Goal: Transaction & Acquisition: Subscribe to service/newsletter

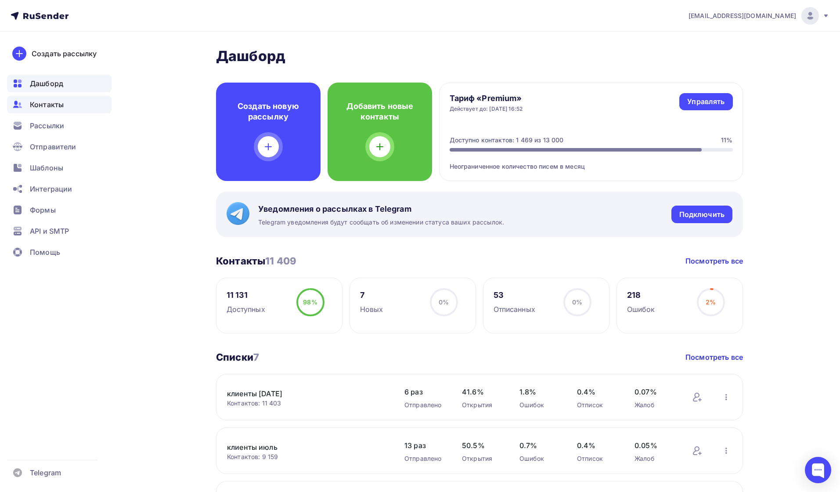
click at [53, 103] on span "Контакты" at bounding box center [47, 104] width 34 height 11
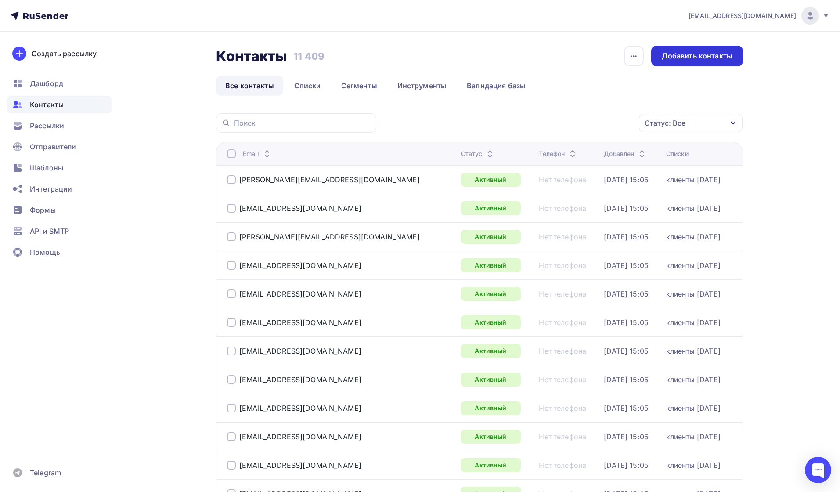
click at [676, 58] on div "Добавить контакты" at bounding box center [697, 56] width 71 height 10
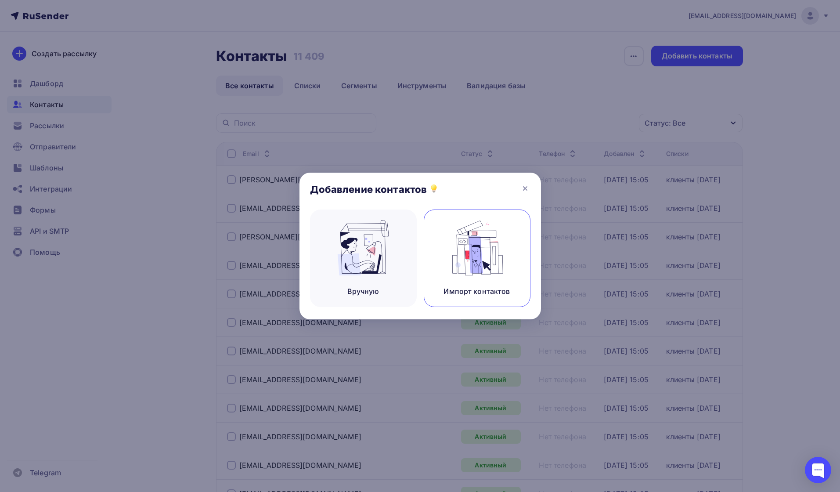
click at [480, 239] on img at bounding box center [476, 247] width 59 height 55
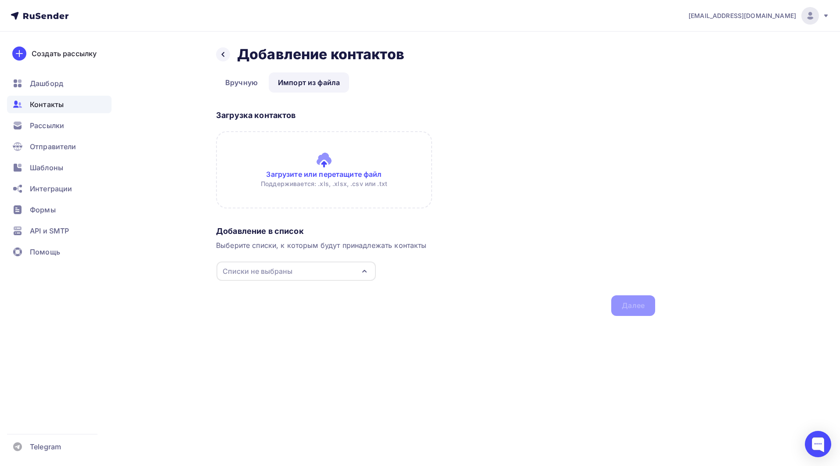
click at [299, 176] on input "file" at bounding box center [324, 169] width 216 height 77
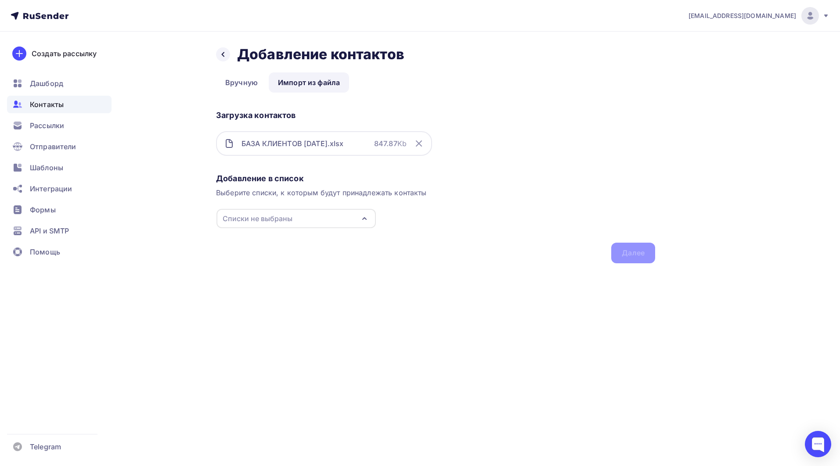
click at [661, 244] on div "Назад Добавление контактов Добавление контактов Вручную Импорт из файла Импорт …" at bounding box center [420, 165] width 720 height 267
click at [334, 209] on button "Списки не выбраны" at bounding box center [296, 219] width 160 height 20
click at [232, 344] on icon at bounding box center [232, 343] width 0 height 6
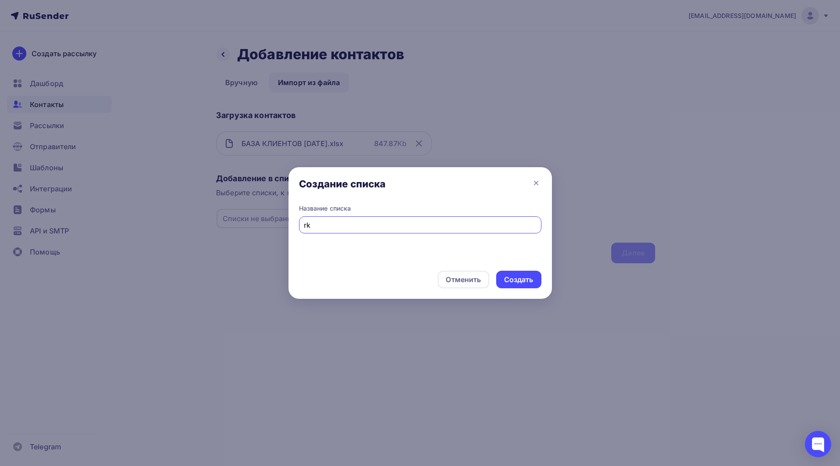
type input "r"
type input "клиенты сентябрь 2025"
click at [523, 281] on div "Создать" at bounding box center [518, 280] width 29 height 10
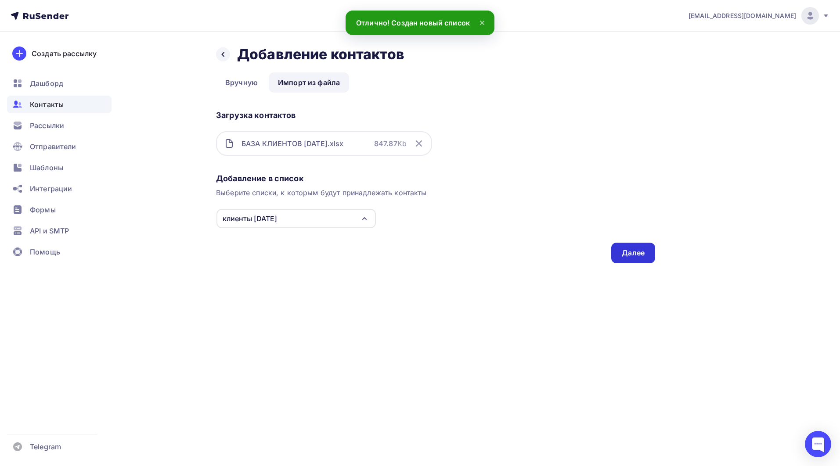
click at [636, 256] on div "Далее" at bounding box center [633, 253] width 23 height 10
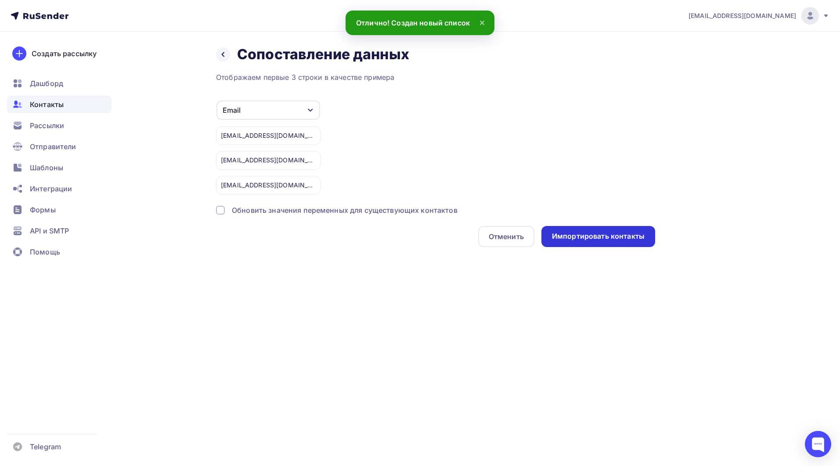
click at [617, 237] on div "Импортировать контакты" at bounding box center [598, 236] width 93 height 10
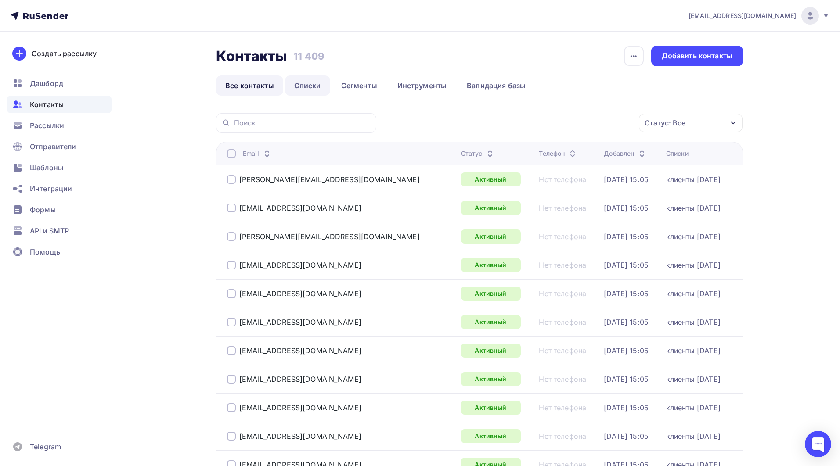
click at [310, 89] on link "Списки" at bounding box center [307, 86] width 45 height 20
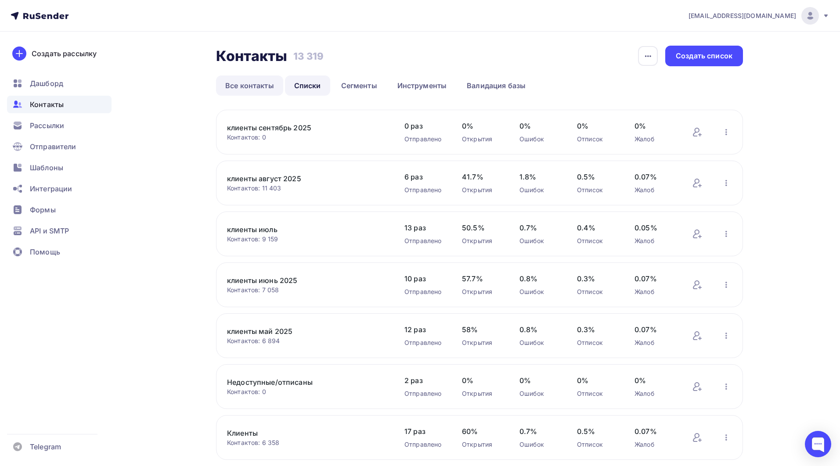
click at [248, 83] on link "Все контакты" at bounding box center [249, 86] width 67 height 20
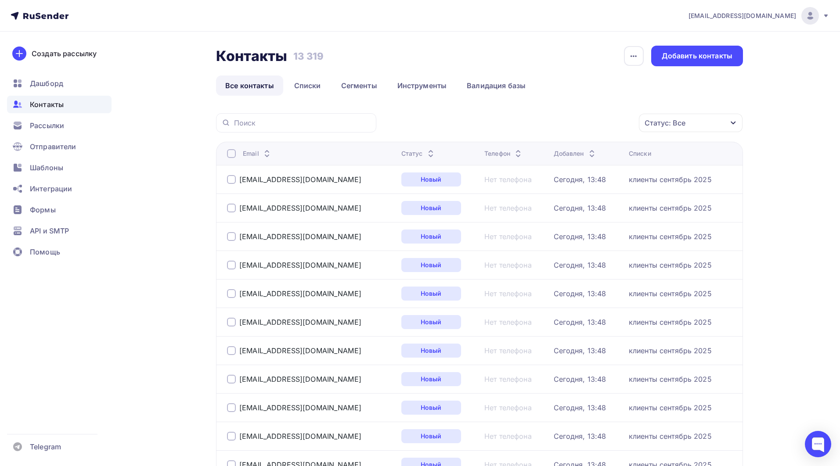
click at [691, 119] on div "Статус: Все" at bounding box center [691, 123] width 104 height 18
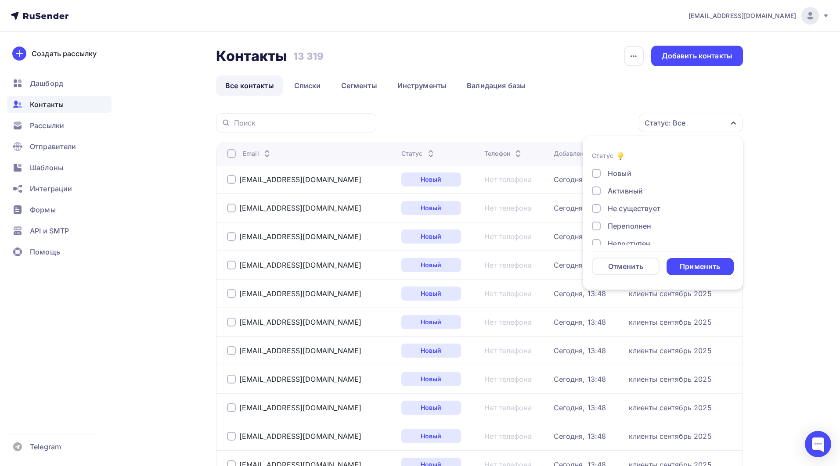
scroll to position [13, 0]
click at [594, 194] on div at bounding box center [596, 195] width 9 height 9
click at [597, 214] on div at bounding box center [596, 213] width 9 height 9
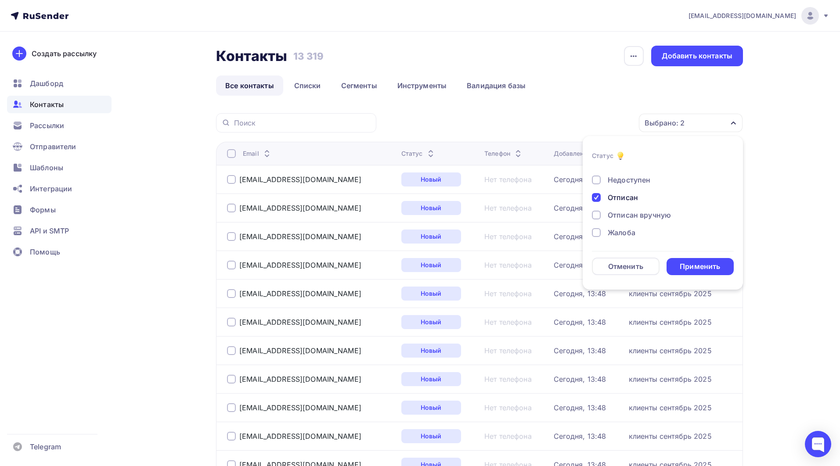
click at [597, 234] on div at bounding box center [596, 232] width 9 height 9
click at [694, 271] on div "Применить" at bounding box center [700, 267] width 40 height 10
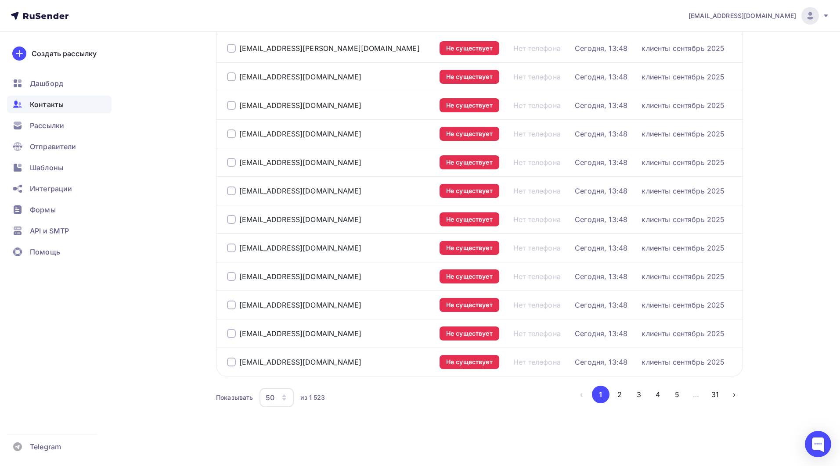
scroll to position [1216, 0]
click at [281, 397] on icon "button" at bounding box center [284, 397] width 7 height 7
click at [288, 368] on div "100" at bounding box center [312, 371] width 84 height 11
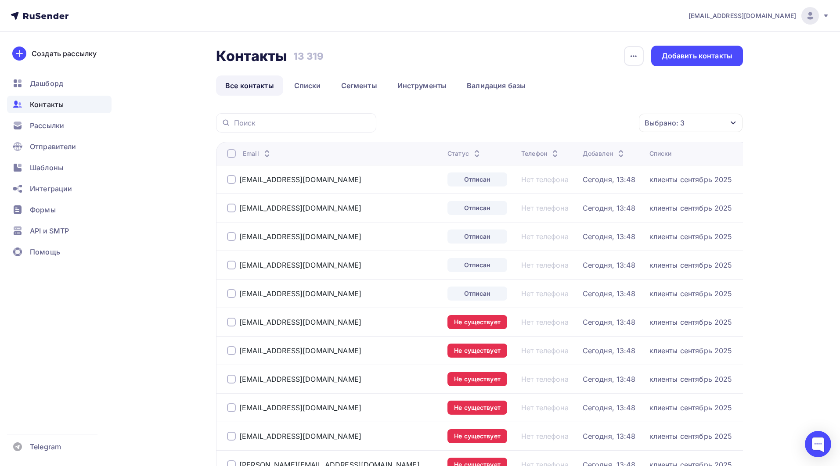
scroll to position [0, 0]
click at [229, 154] on div at bounding box center [231, 153] width 9 height 9
click at [583, 126] on div "Действие" at bounding box center [573, 123] width 116 height 17
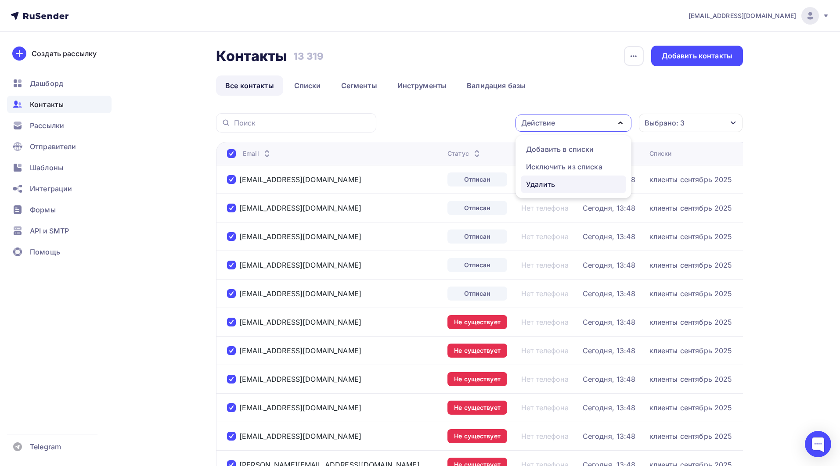
click at [537, 183] on div "Удалить" at bounding box center [540, 184] width 29 height 11
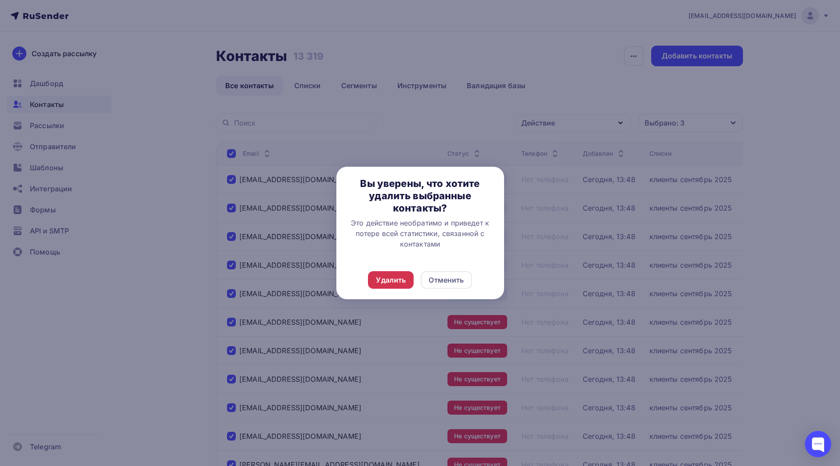
click at [398, 283] on div "Удалить" at bounding box center [391, 280] width 30 height 11
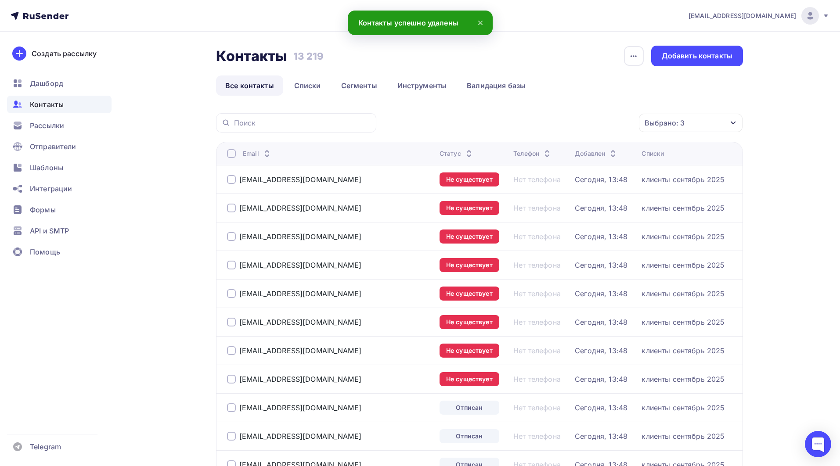
click at [232, 151] on div at bounding box center [231, 153] width 9 height 9
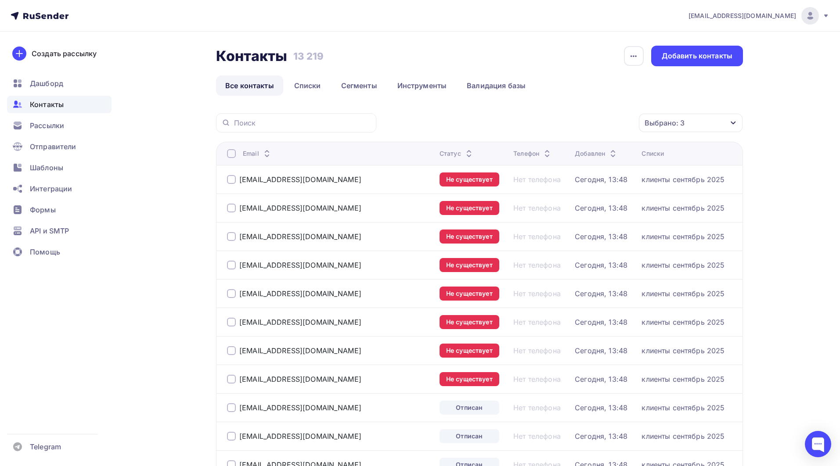
click at [231, 155] on div at bounding box center [231, 153] width 9 height 9
click at [575, 120] on div "Действие" at bounding box center [573, 123] width 116 height 17
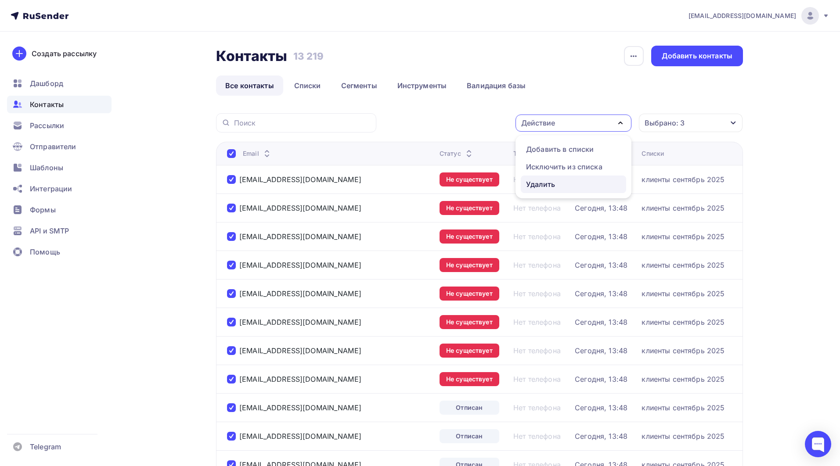
click at [536, 183] on div "Удалить" at bounding box center [540, 184] width 29 height 11
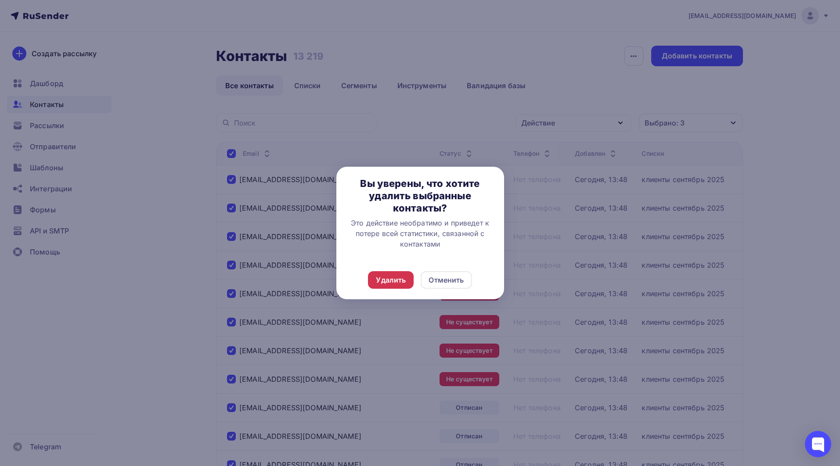
click at [391, 281] on div "Удалить" at bounding box center [391, 280] width 30 height 11
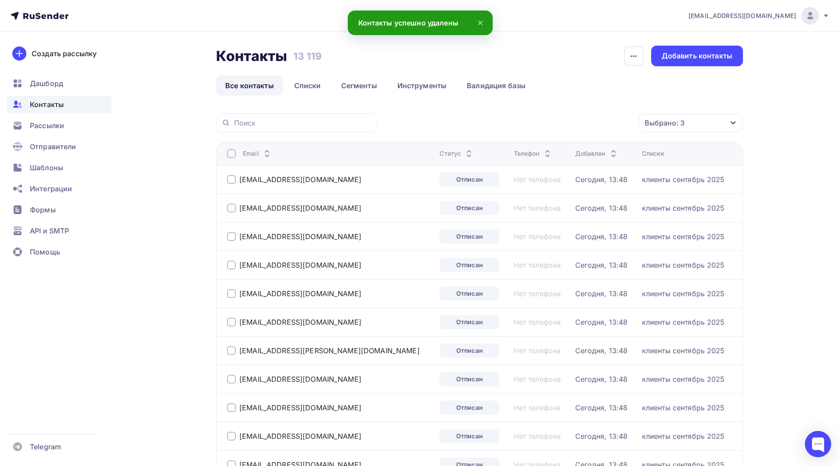
click at [232, 153] on div at bounding box center [231, 153] width 9 height 9
click at [557, 123] on div "Действие" at bounding box center [573, 123] width 116 height 17
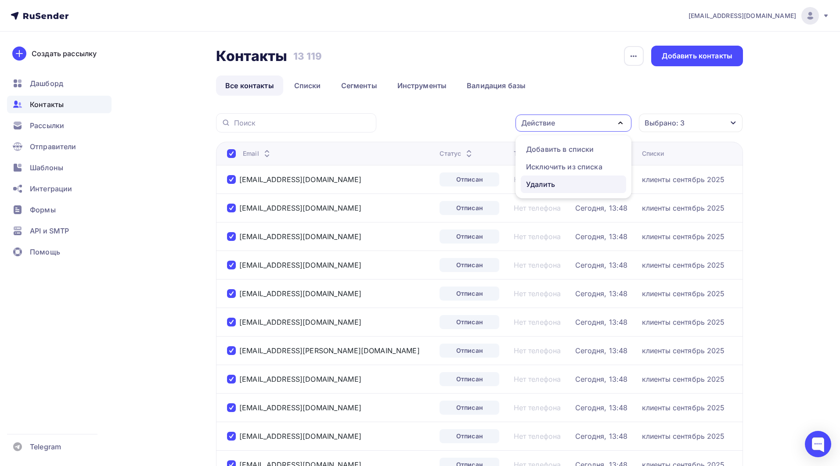
click at [541, 180] on div "Удалить" at bounding box center [540, 184] width 29 height 11
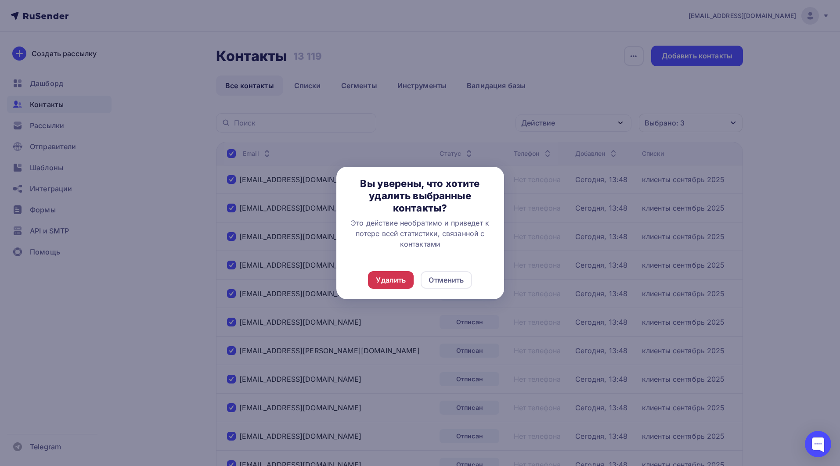
click at [395, 277] on div "Удалить" at bounding box center [391, 280] width 30 height 11
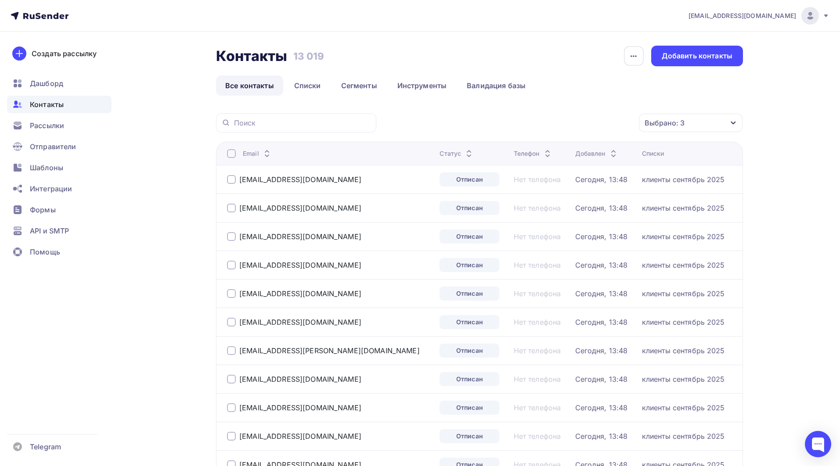
click at [715, 123] on div "Выбрано: 3" at bounding box center [691, 123] width 104 height 18
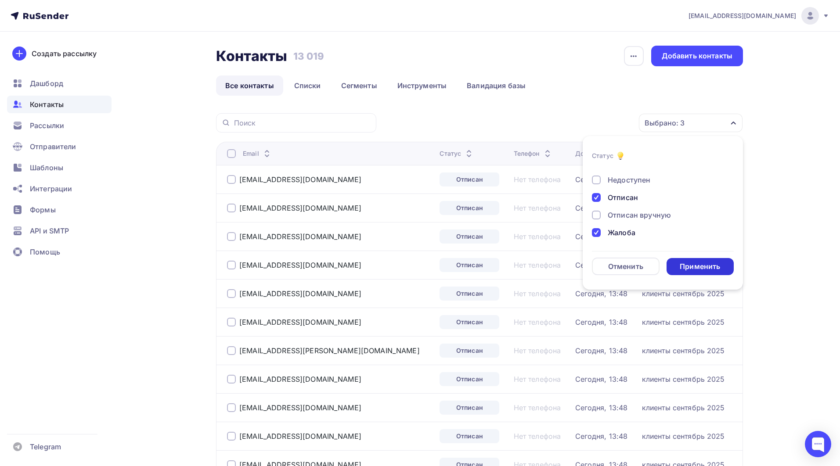
click at [695, 266] on div "Применить" at bounding box center [700, 267] width 40 height 10
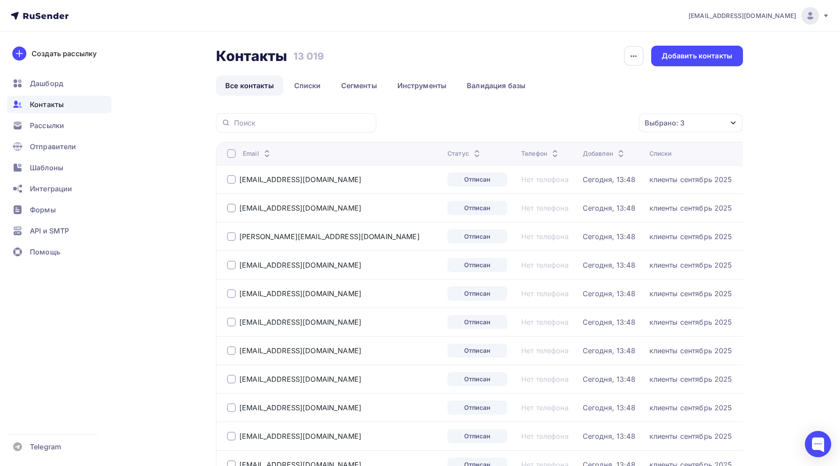
click at [233, 154] on div at bounding box center [231, 153] width 9 height 9
click at [232, 152] on div at bounding box center [231, 153] width 9 height 9
click at [585, 122] on div "Действие" at bounding box center [573, 123] width 116 height 17
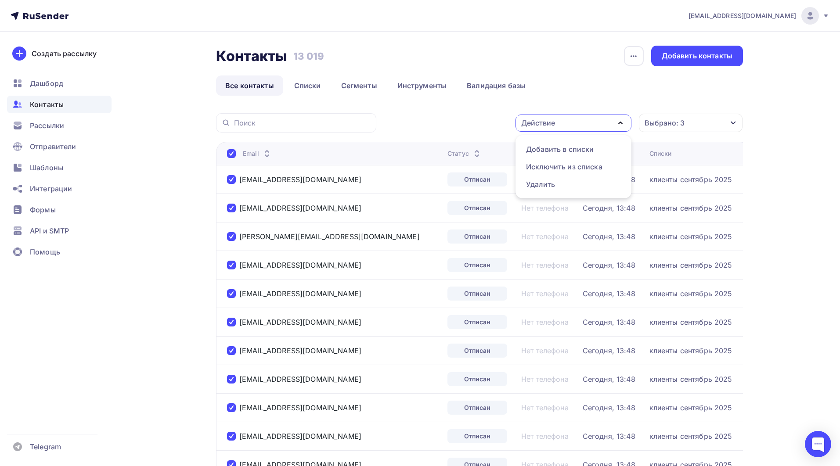
click at [626, 68] on div "Контакты Контакты 13 019 13 019 История импорта Добавить контакты Все контакты …" at bounding box center [479, 71] width 527 height 50
click at [629, 58] on icon "button" at bounding box center [633, 56] width 11 height 11
click at [582, 56] on div "Контакты Контакты 13 019 13 019 История импорта Добавить контакты" at bounding box center [479, 56] width 527 height 21
click at [593, 124] on div "Действие" at bounding box center [573, 123] width 116 height 17
click at [543, 185] on div "Удалить" at bounding box center [540, 184] width 29 height 11
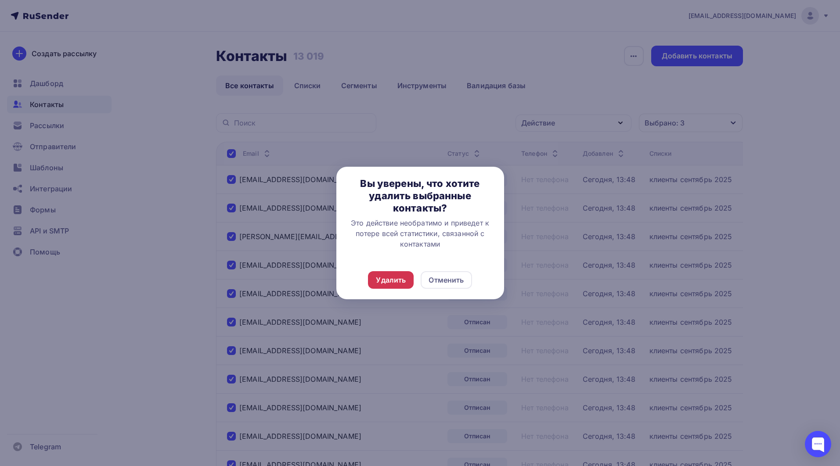
click at [391, 283] on div "Удалить" at bounding box center [391, 280] width 30 height 11
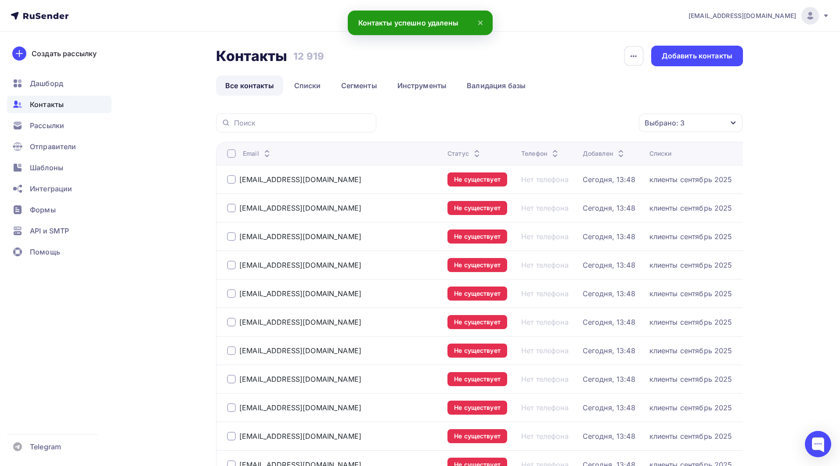
click at [232, 153] on div at bounding box center [231, 153] width 9 height 9
click at [605, 124] on div "Действие" at bounding box center [573, 123] width 116 height 17
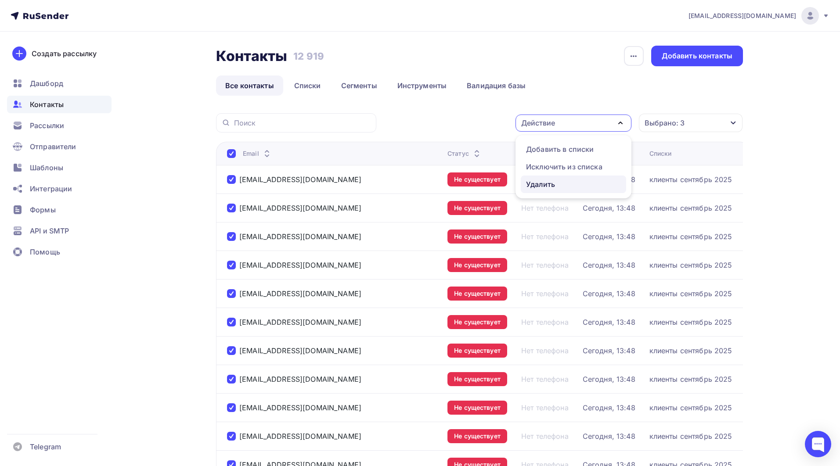
click at [553, 183] on div "Удалить" at bounding box center [540, 184] width 29 height 11
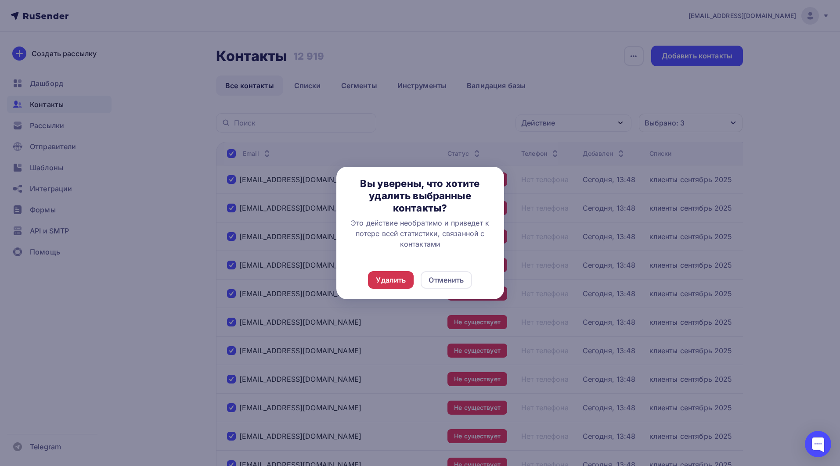
click at [392, 282] on div "Удалить" at bounding box center [391, 280] width 30 height 11
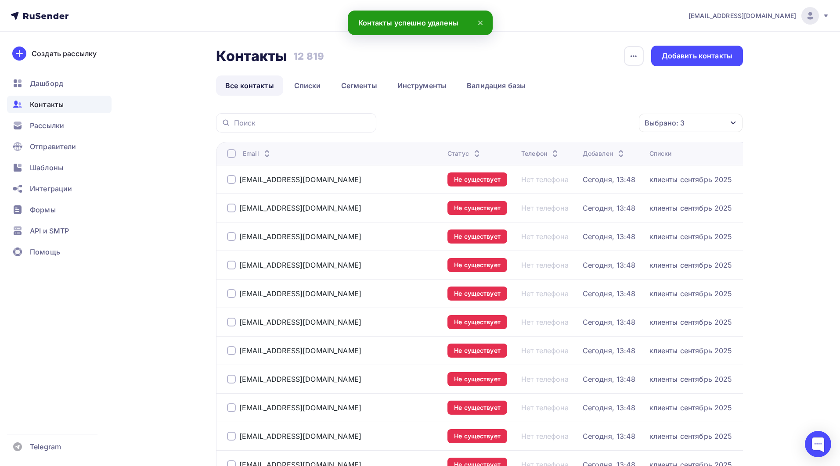
click at [684, 118] on div "Выбрано: 3" at bounding box center [664, 123] width 40 height 11
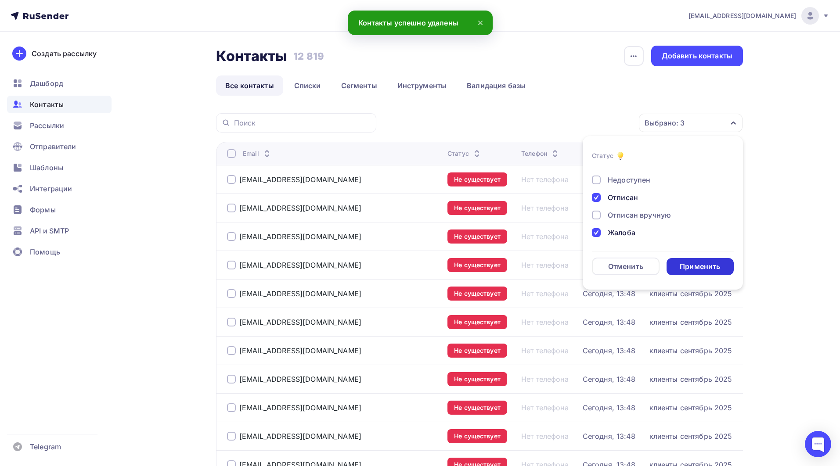
click at [691, 267] on div "Применить" at bounding box center [700, 267] width 40 height 10
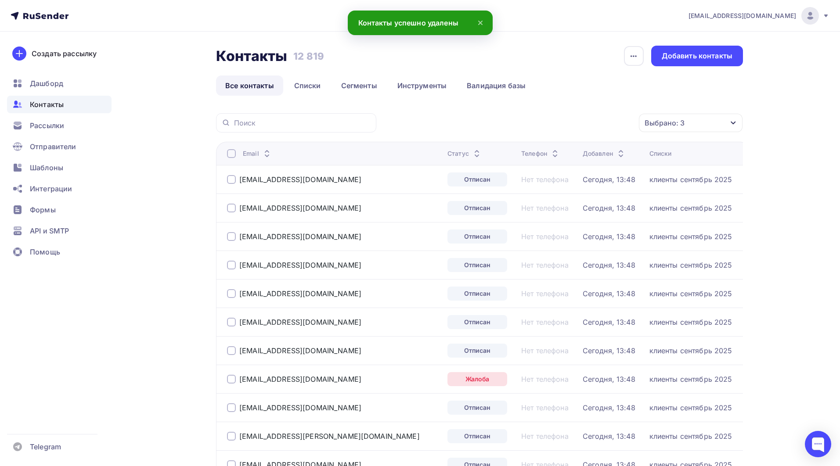
click at [230, 153] on div at bounding box center [231, 153] width 9 height 9
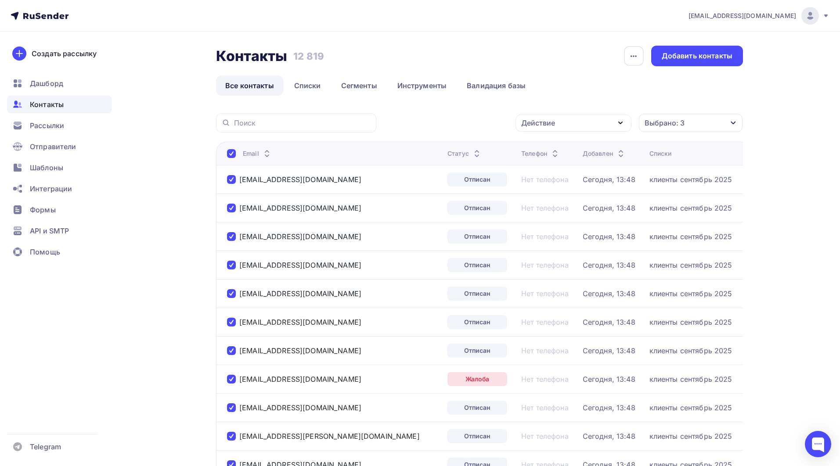
click at [572, 123] on div "Действие" at bounding box center [573, 123] width 116 height 17
click at [554, 181] on div "Удалить" at bounding box center [540, 184] width 29 height 11
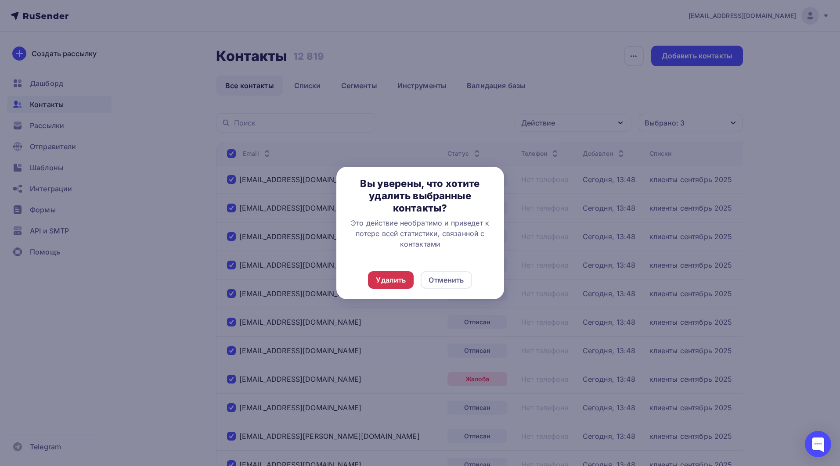
click at [385, 278] on div "Удалить" at bounding box center [391, 280] width 30 height 11
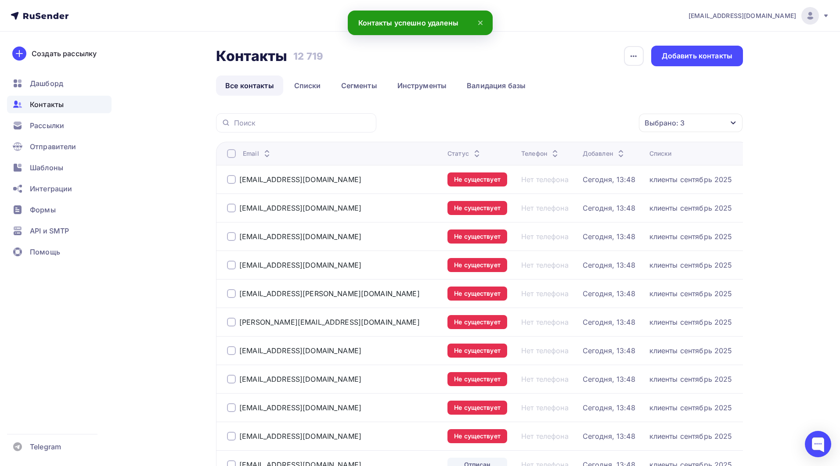
click at [231, 153] on div at bounding box center [231, 153] width 9 height 9
click at [593, 128] on div "Действие" at bounding box center [573, 123] width 116 height 17
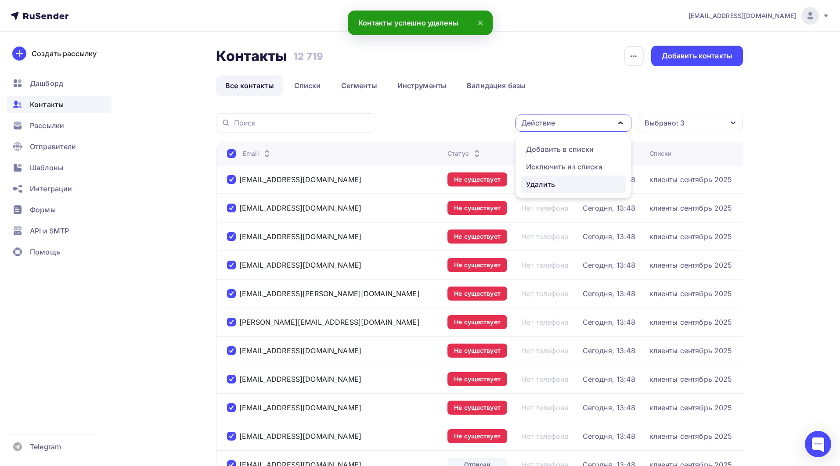
click at [541, 179] on div "Удалить" at bounding box center [540, 184] width 29 height 11
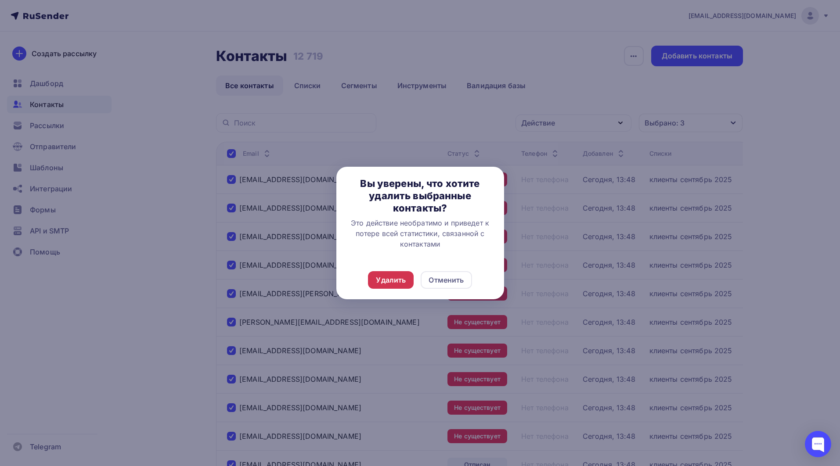
click at [379, 281] on div "Удалить" at bounding box center [391, 280] width 30 height 11
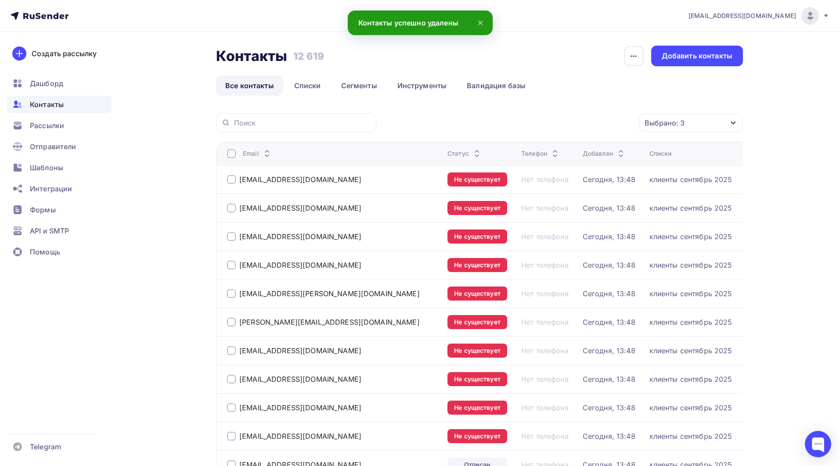
click at [668, 125] on div "Выбрано: 3" at bounding box center [664, 123] width 40 height 11
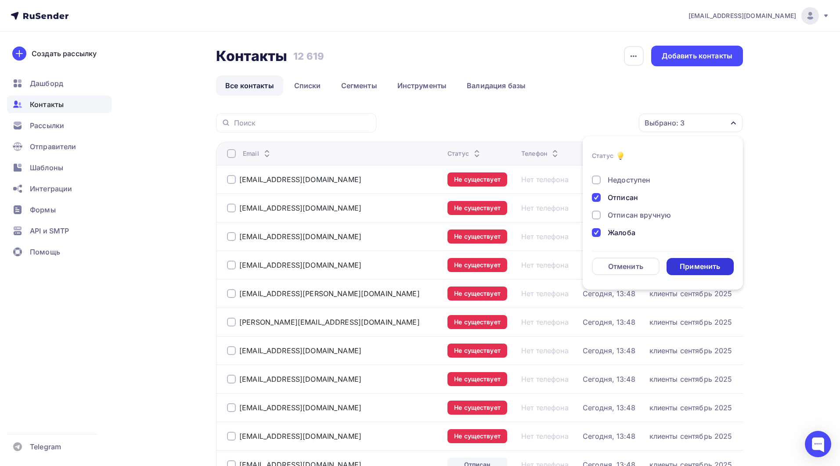
click at [702, 263] on div "Применить" at bounding box center [700, 267] width 40 height 10
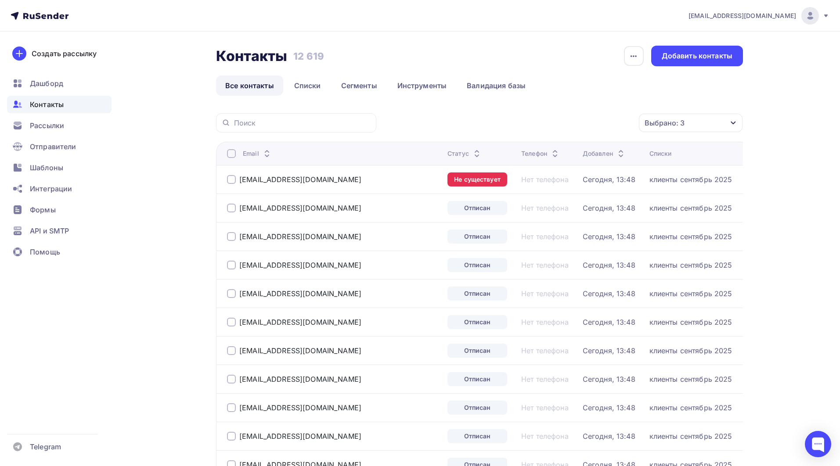
click at [227, 155] on div at bounding box center [231, 153] width 9 height 9
click at [234, 153] on div at bounding box center [231, 153] width 9 height 9
click at [559, 120] on div "Действие" at bounding box center [573, 123] width 116 height 17
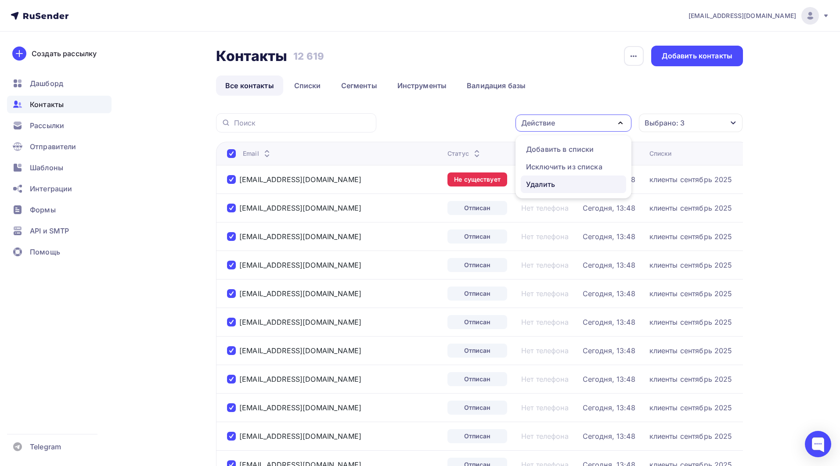
click at [542, 181] on div "Удалить" at bounding box center [540, 184] width 29 height 11
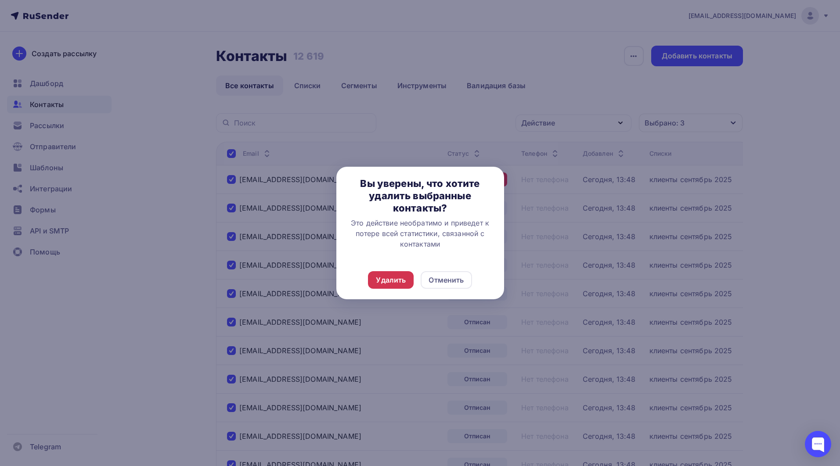
click at [384, 281] on div "Удалить" at bounding box center [391, 280] width 30 height 11
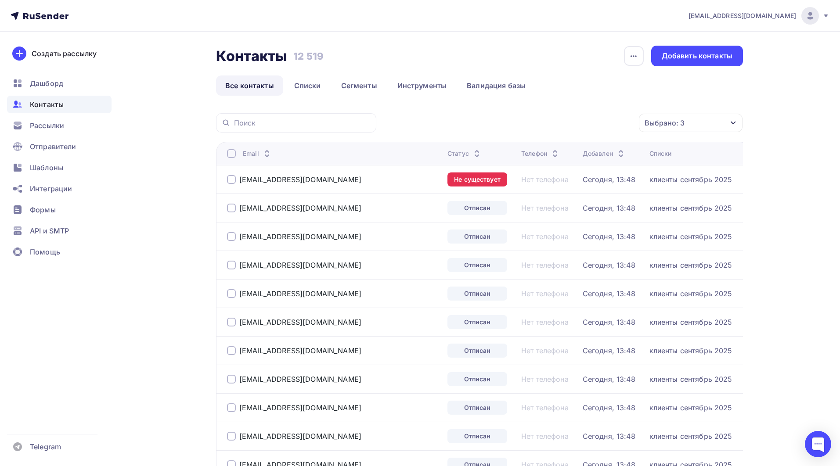
click at [229, 151] on div at bounding box center [231, 153] width 9 height 9
click at [232, 154] on div at bounding box center [231, 153] width 9 height 9
click at [580, 124] on div "Действие" at bounding box center [573, 123] width 116 height 17
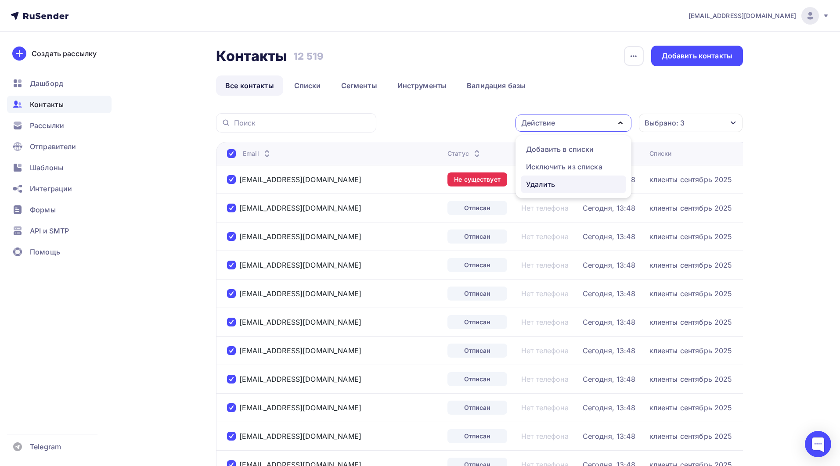
click at [548, 181] on div "Удалить" at bounding box center [540, 184] width 29 height 11
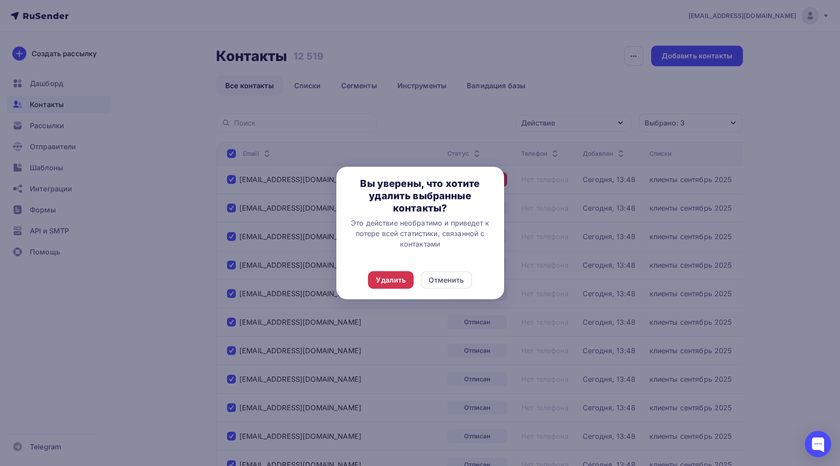
click at [389, 281] on div "Удалить" at bounding box center [391, 280] width 30 height 11
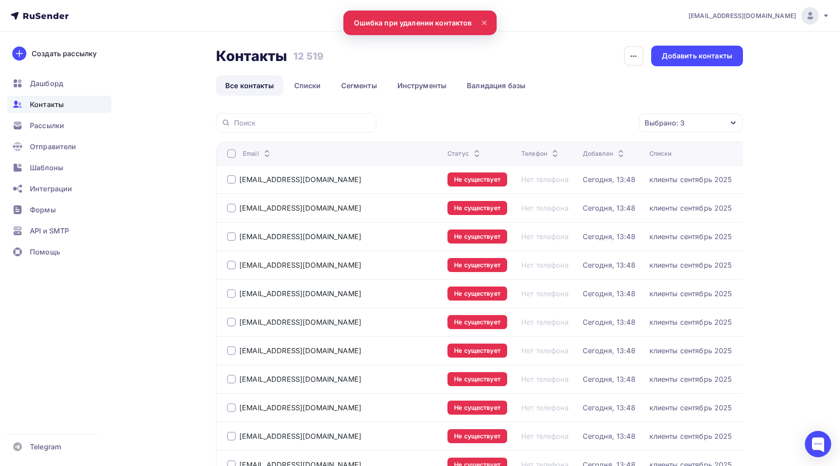
click at [673, 122] on div "Выбрано: 3" at bounding box center [664, 123] width 40 height 11
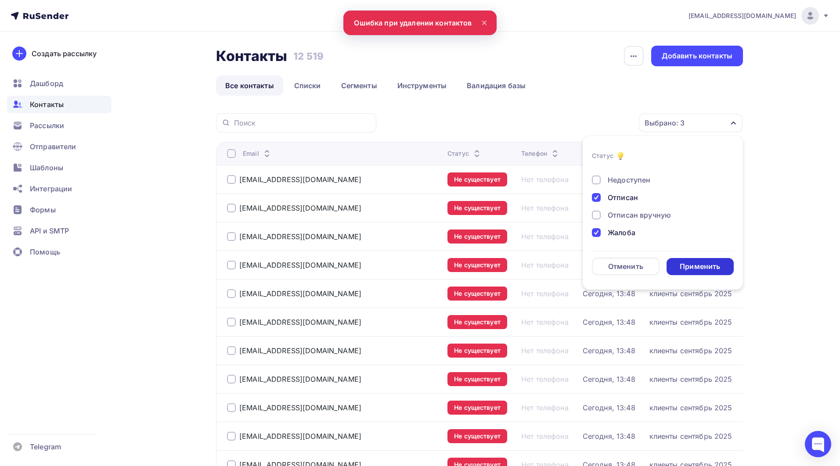
click at [685, 268] on div "Применить" at bounding box center [700, 267] width 40 height 10
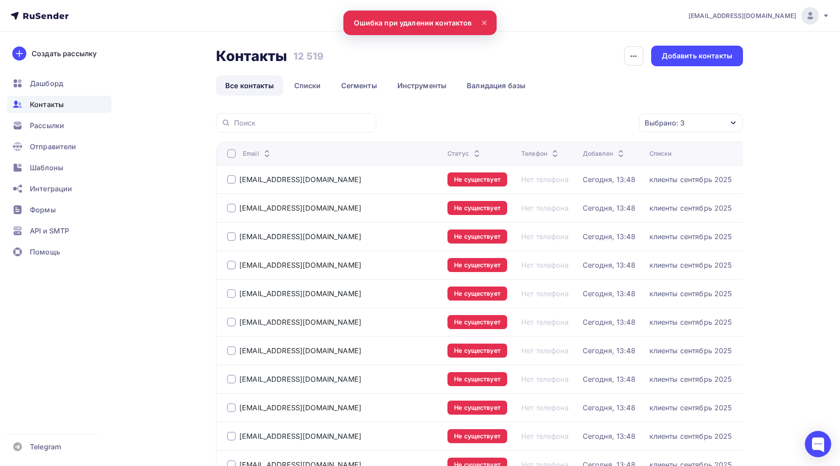
click at [232, 153] on div at bounding box center [231, 153] width 9 height 9
click at [230, 153] on div at bounding box center [231, 153] width 9 height 9
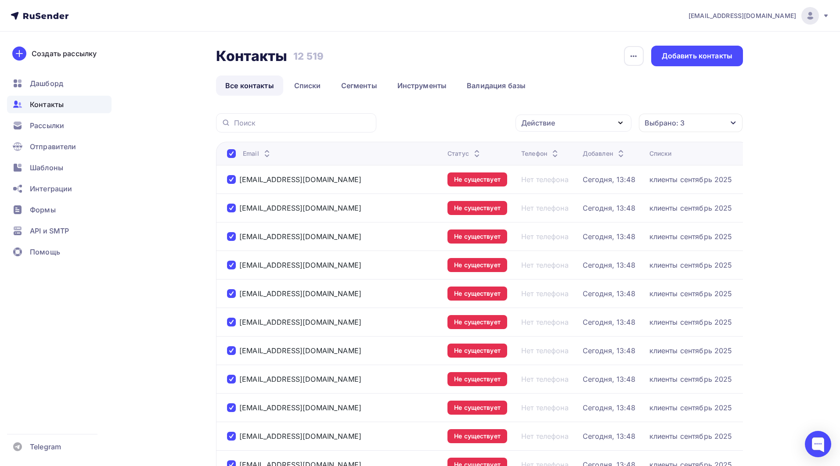
click at [553, 122] on div "Действие" at bounding box center [538, 123] width 34 height 11
click at [535, 187] on div "Удалить" at bounding box center [540, 184] width 29 height 11
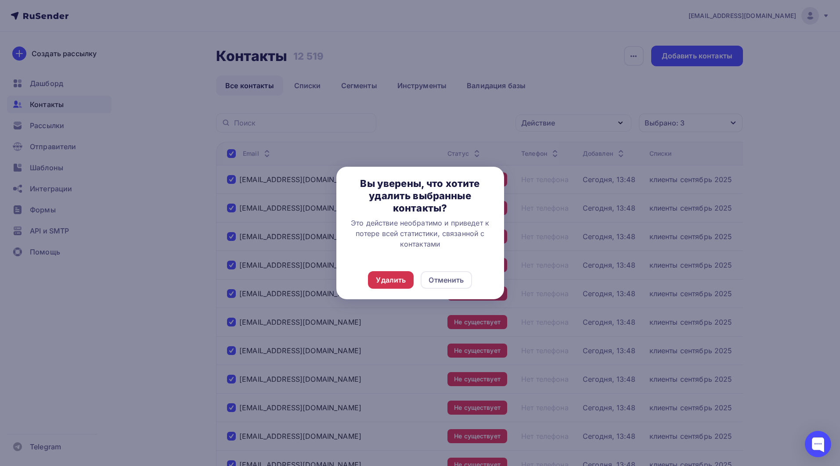
click at [386, 284] on div "Удалить" at bounding box center [391, 280] width 30 height 11
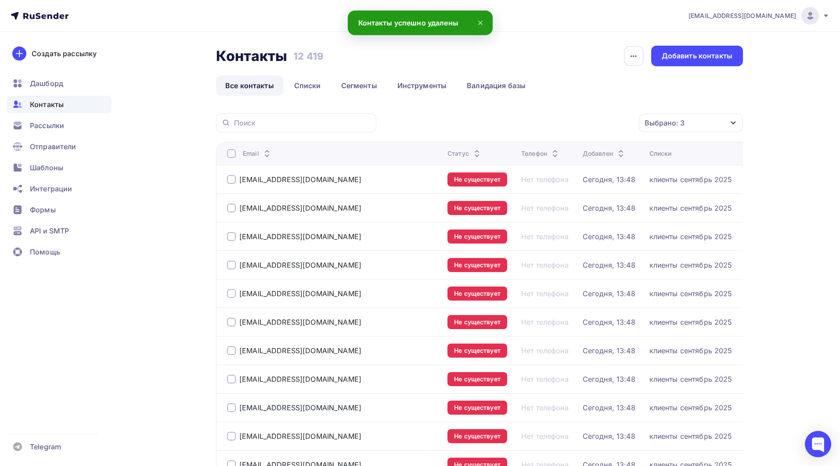
click at [681, 119] on div "Выбрано: 3" at bounding box center [664, 123] width 40 height 11
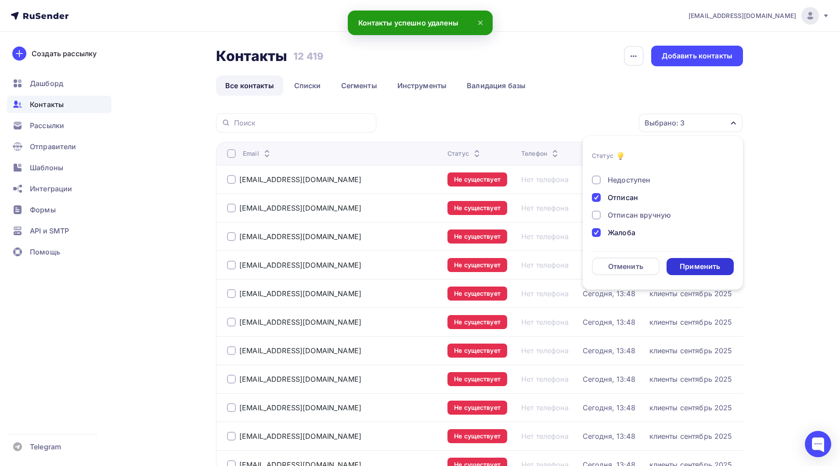
click at [683, 266] on div "Применить" at bounding box center [700, 267] width 40 height 10
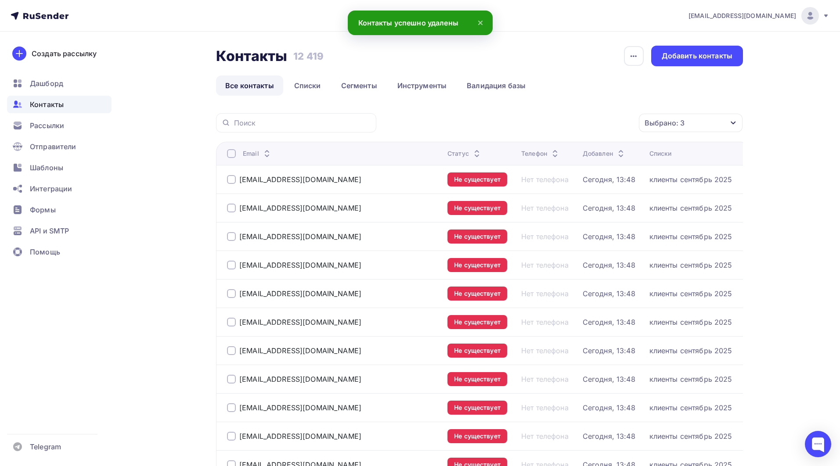
click at [227, 153] on div at bounding box center [231, 153] width 9 height 9
click at [231, 153] on div at bounding box center [231, 153] width 9 height 9
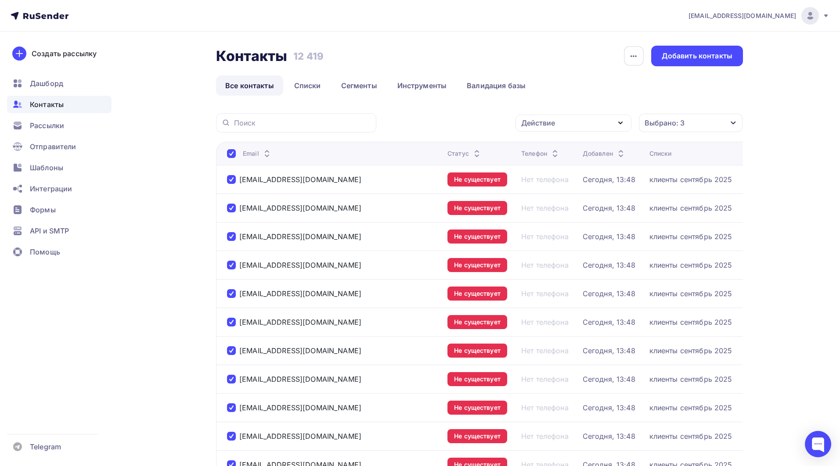
click at [556, 119] on div "Действие" at bounding box center [573, 123] width 116 height 17
click at [549, 186] on div "Удалить" at bounding box center [540, 184] width 29 height 11
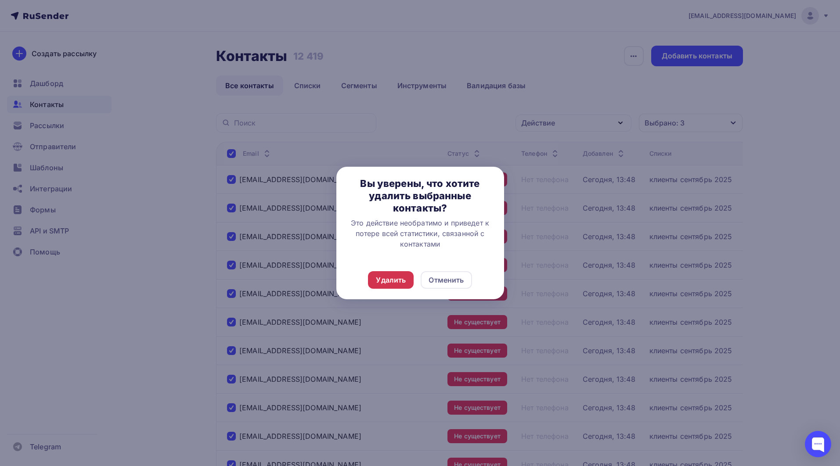
click at [384, 280] on div "Удалить" at bounding box center [391, 280] width 30 height 11
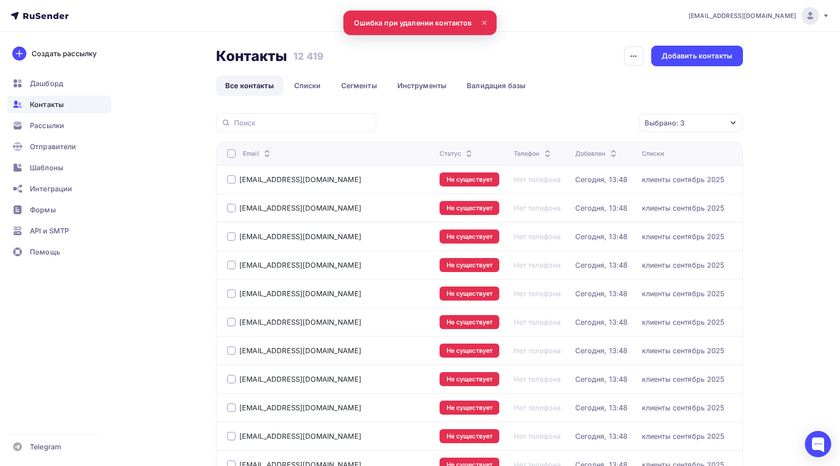
click at [683, 128] on div "Выбрано: 3" at bounding box center [664, 123] width 40 height 11
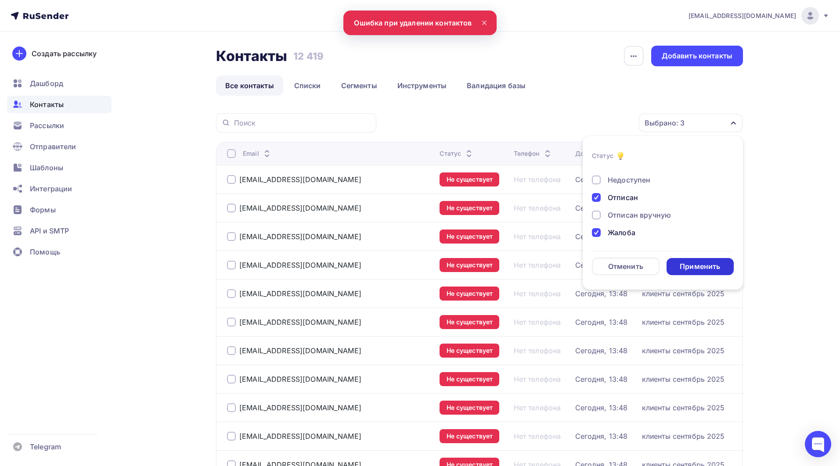
click at [697, 264] on div "Применить" at bounding box center [700, 267] width 40 height 10
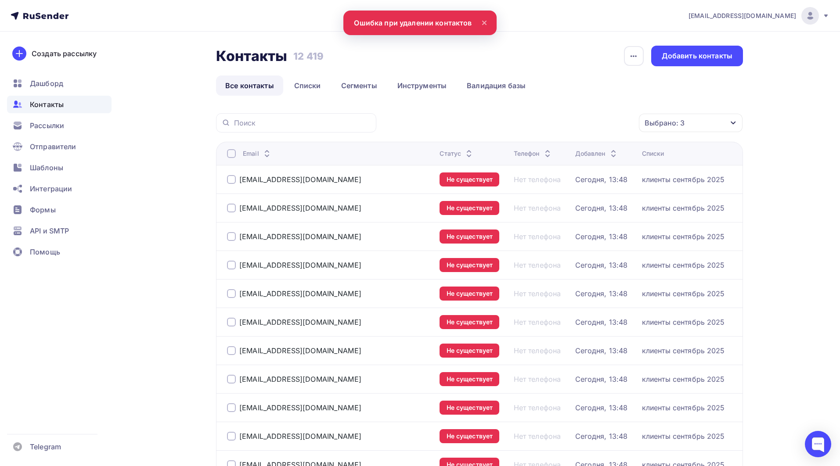
click at [234, 153] on div at bounding box center [231, 153] width 9 height 9
click at [227, 153] on div at bounding box center [231, 153] width 9 height 9
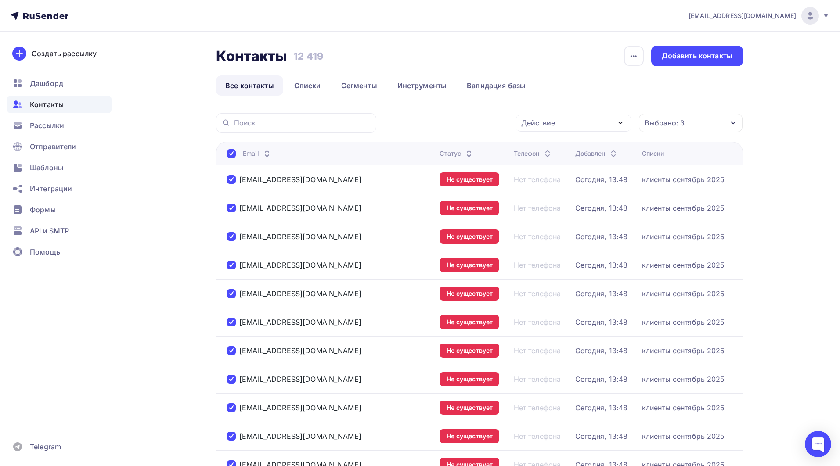
click at [589, 120] on div "Действие" at bounding box center [573, 123] width 116 height 17
click at [553, 190] on link "Удалить" at bounding box center [573, 185] width 105 height 18
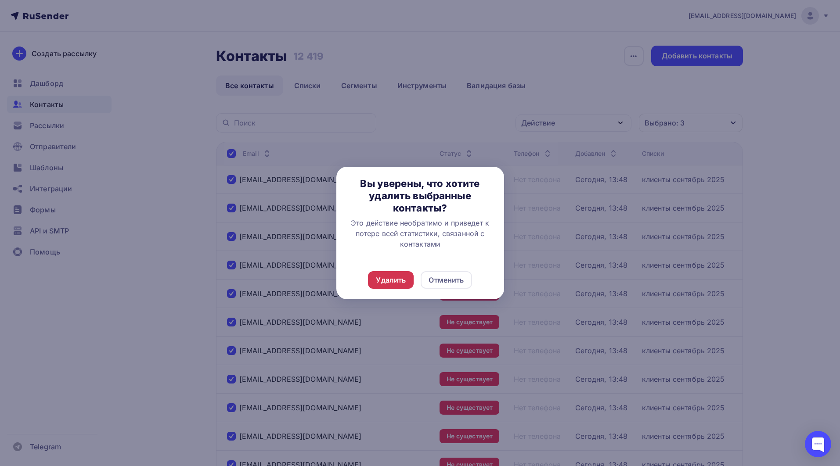
click at [389, 278] on div "Удалить" at bounding box center [391, 280] width 30 height 11
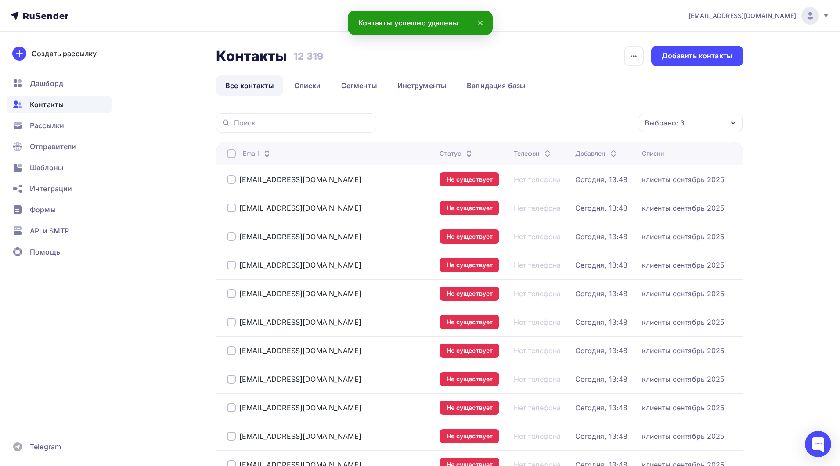
click at [666, 126] on div "Выбрано: 3" at bounding box center [664, 123] width 40 height 11
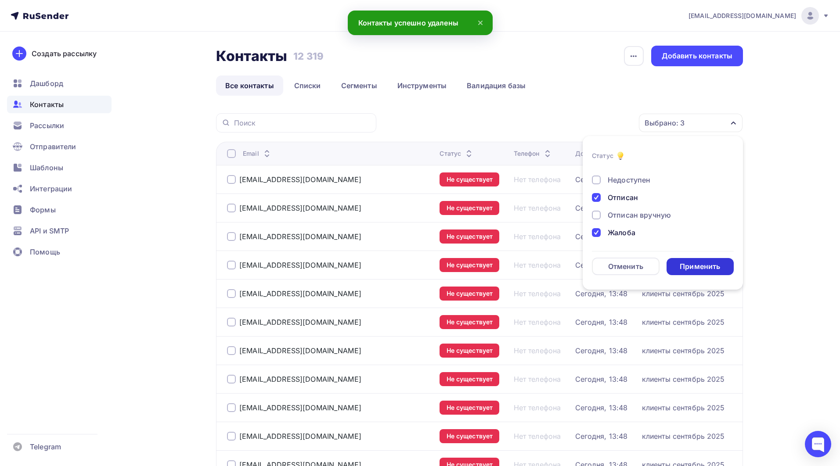
click at [697, 270] on div "Применить" at bounding box center [700, 267] width 40 height 10
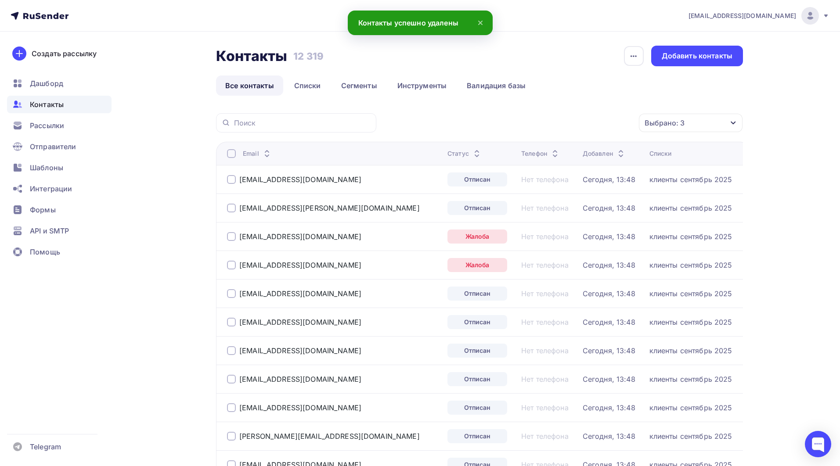
click at [230, 152] on div at bounding box center [231, 153] width 9 height 9
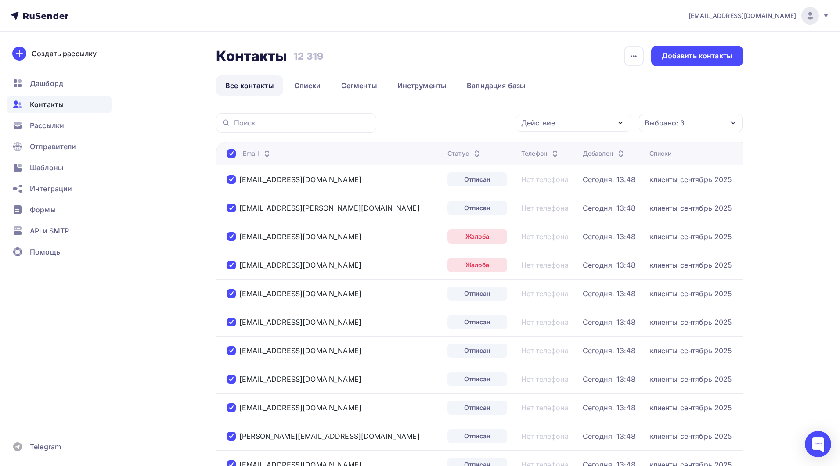
click at [582, 124] on div "Действие" at bounding box center [573, 123] width 116 height 17
click at [554, 183] on div "Удалить" at bounding box center [540, 184] width 29 height 11
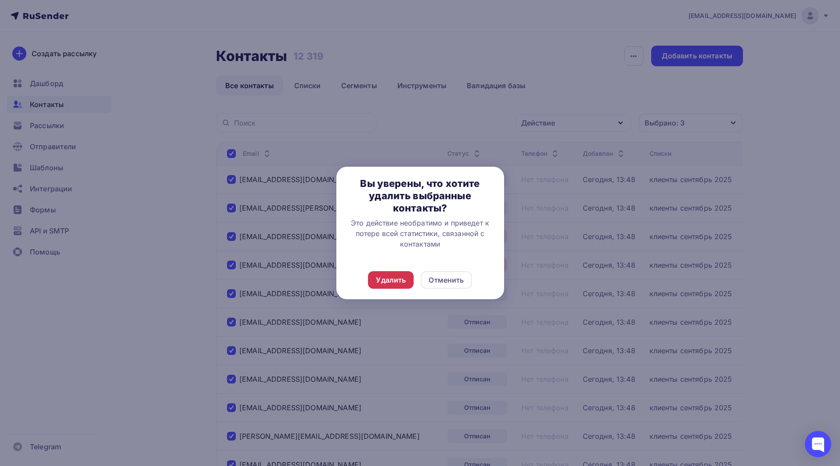
click at [398, 274] on div "Удалить" at bounding box center [391, 280] width 46 height 18
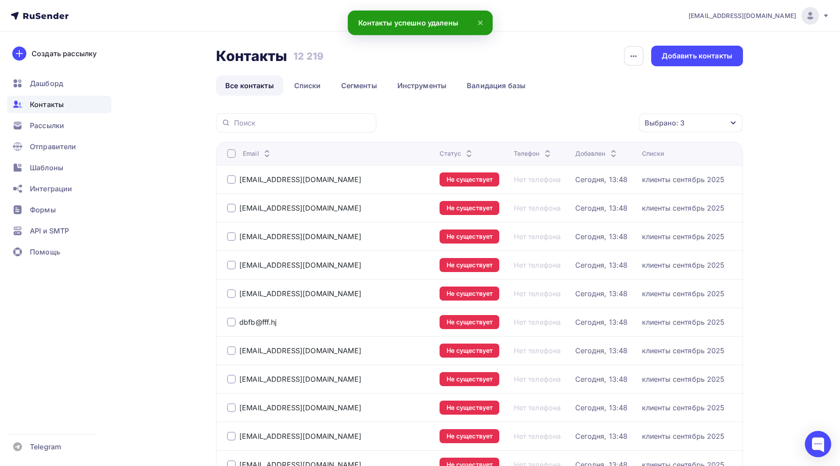
click at [658, 121] on div "Выбрано: 3" at bounding box center [664, 123] width 40 height 11
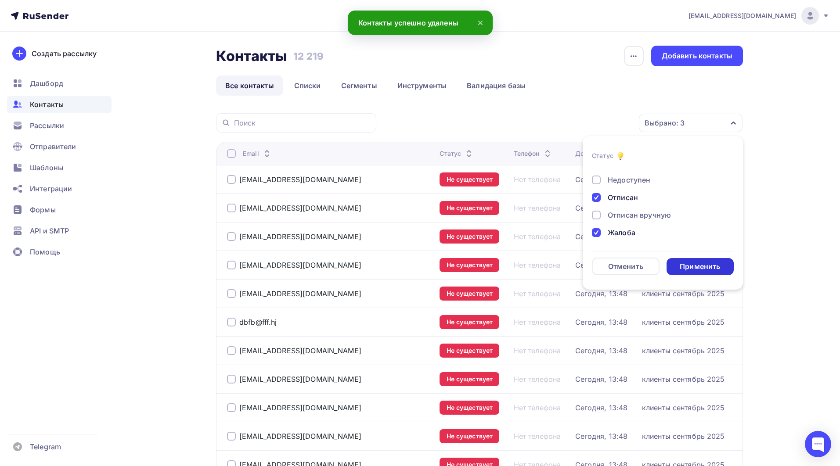
click at [688, 261] on div "Применить" at bounding box center [700, 266] width 68 height 17
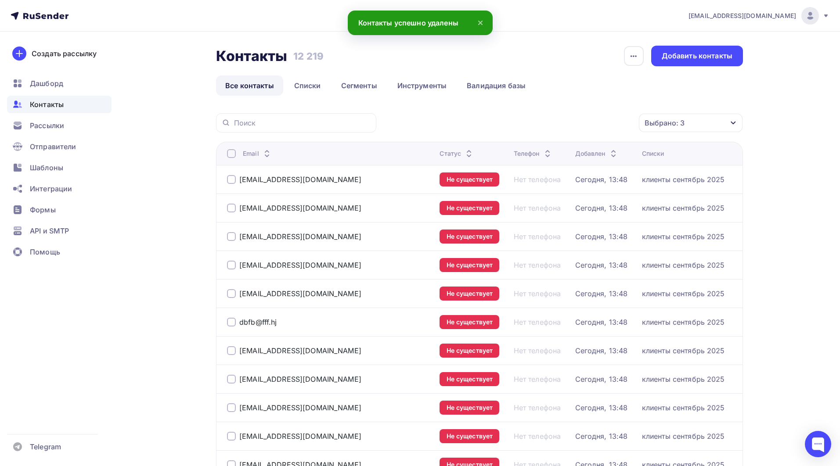
click at [232, 155] on div at bounding box center [231, 153] width 9 height 9
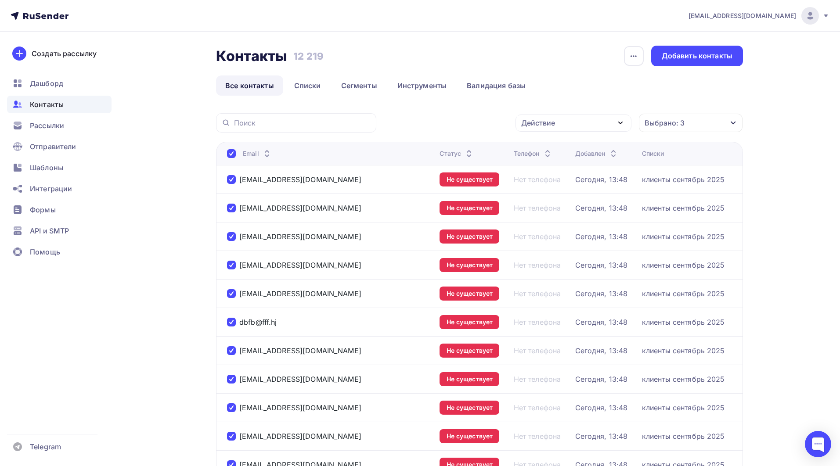
click at [596, 121] on div "Действие" at bounding box center [573, 123] width 116 height 17
click at [553, 180] on div "Удалить" at bounding box center [540, 184] width 29 height 11
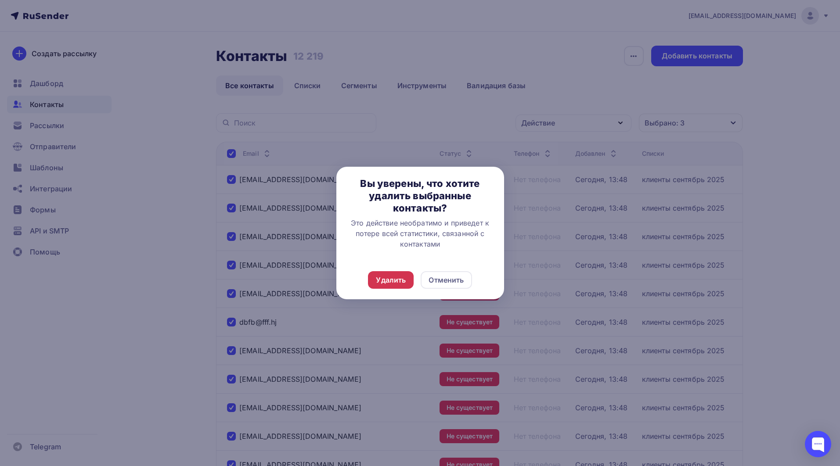
click at [381, 277] on div "Удалить" at bounding box center [391, 280] width 30 height 11
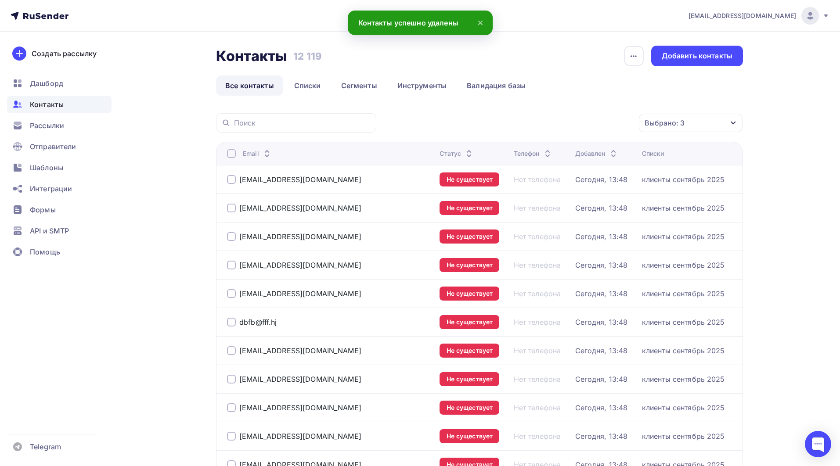
click at [684, 128] on div "Выбрано: 3" at bounding box center [691, 123] width 104 height 18
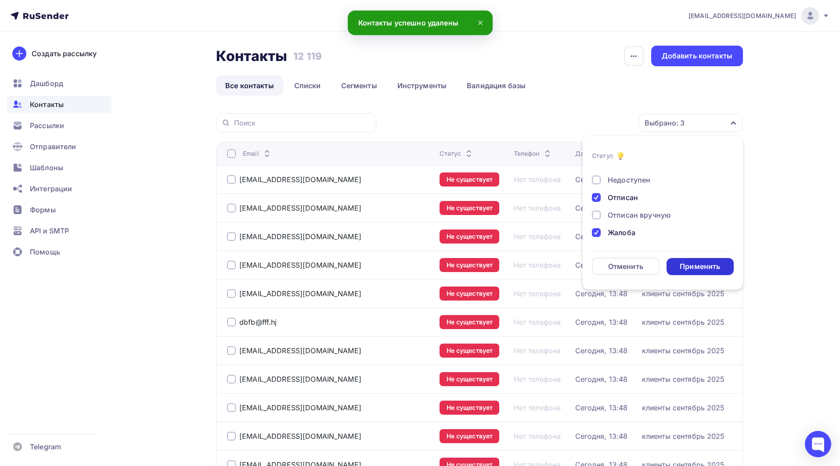
click at [701, 266] on div "Применить" at bounding box center [700, 267] width 40 height 10
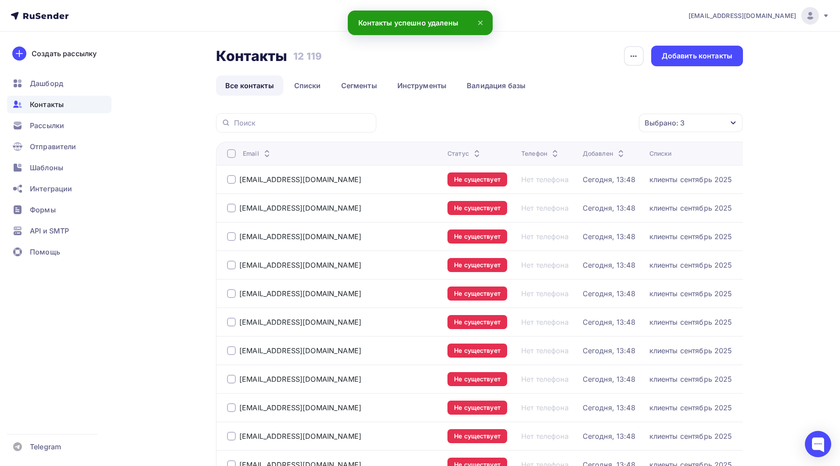
click at [231, 156] on div at bounding box center [231, 153] width 9 height 9
click at [232, 153] on div at bounding box center [231, 153] width 9 height 9
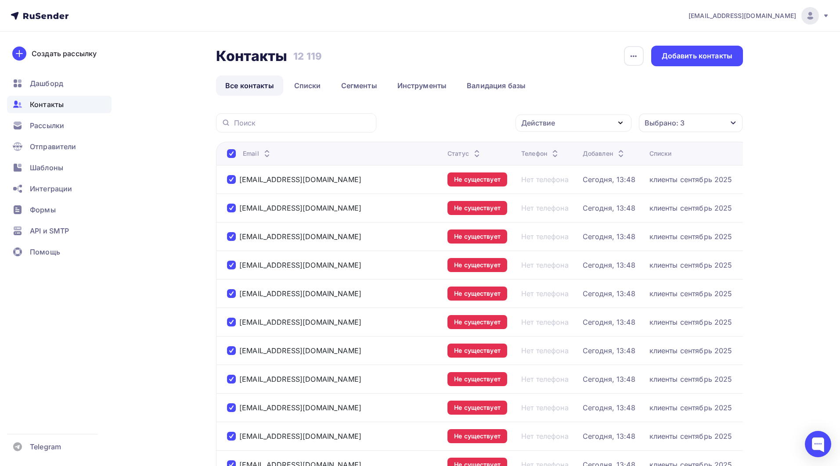
click at [562, 122] on div "Действие" at bounding box center [573, 123] width 116 height 17
click at [539, 185] on div "Удалить" at bounding box center [540, 184] width 29 height 11
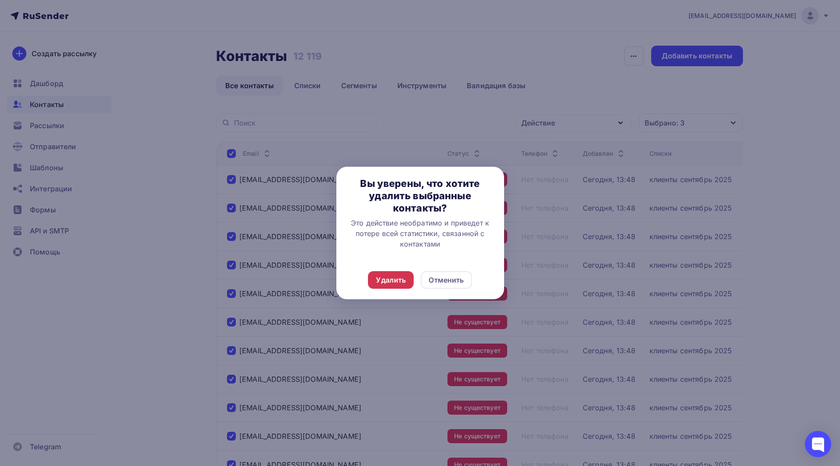
click at [396, 276] on div "Удалить" at bounding box center [391, 280] width 30 height 11
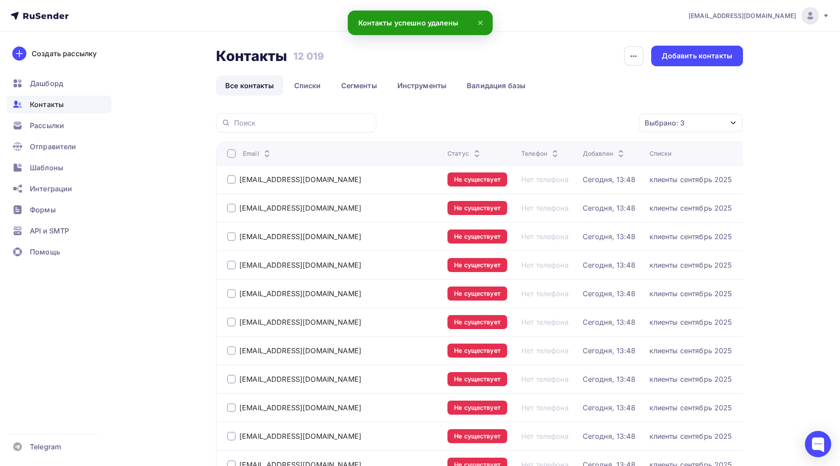
click at [655, 123] on div "Выбрано: 3" at bounding box center [664, 123] width 40 height 11
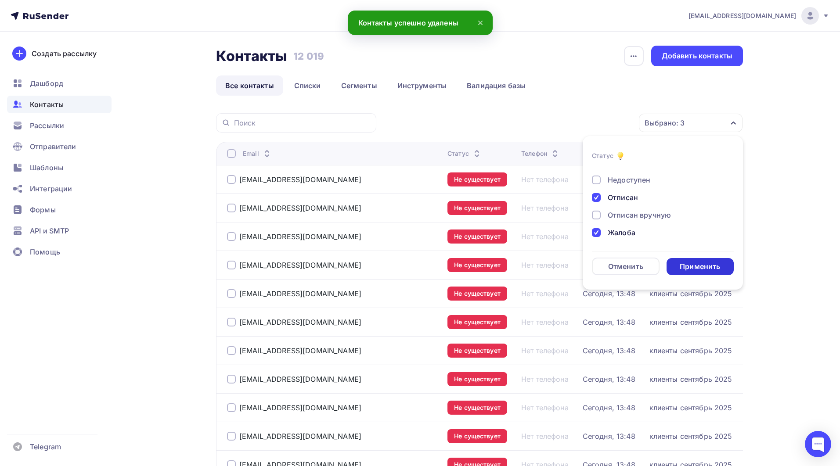
click at [687, 268] on div "Применить" at bounding box center [700, 267] width 40 height 10
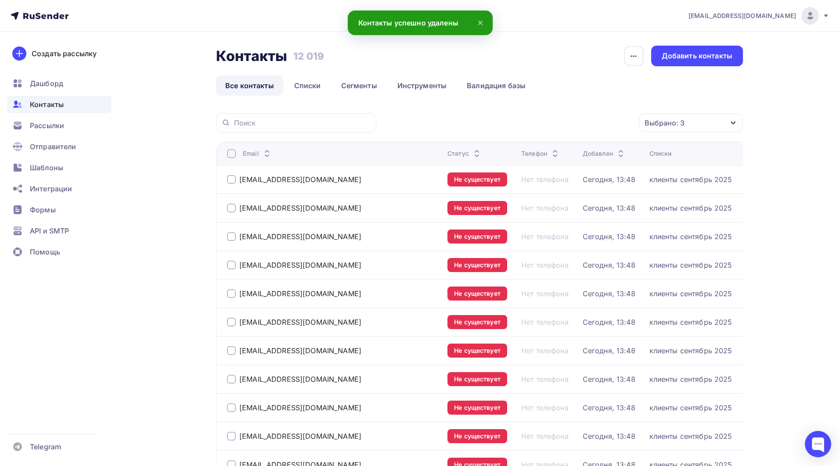
click at [232, 152] on div at bounding box center [231, 153] width 9 height 9
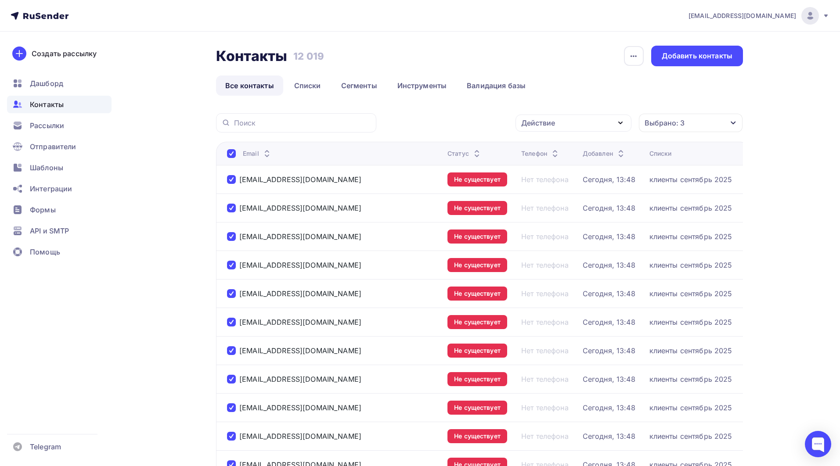
click at [568, 124] on div "Действие" at bounding box center [573, 123] width 116 height 17
click at [540, 182] on div "Удалить" at bounding box center [540, 184] width 29 height 11
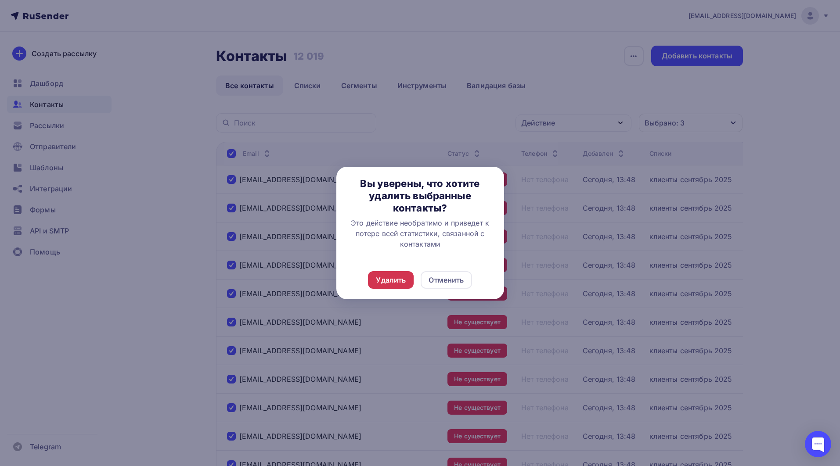
click at [392, 279] on div "Удалить" at bounding box center [391, 280] width 30 height 11
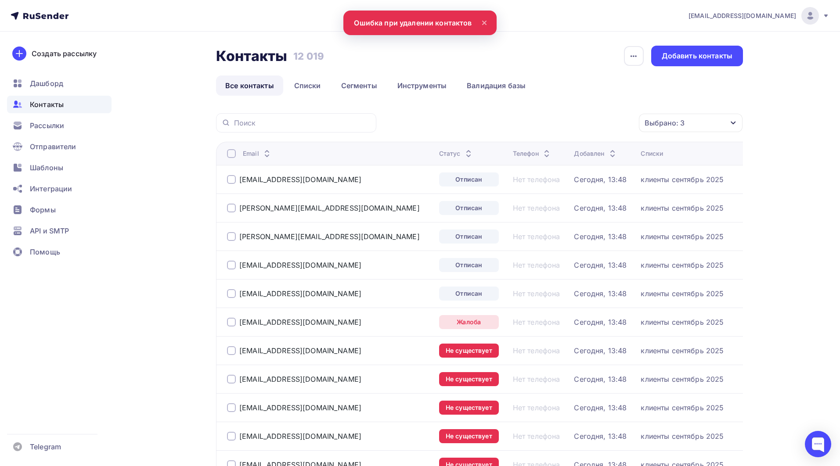
click at [664, 119] on div "Выбрано: 3" at bounding box center [664, 123] width 40 height 11
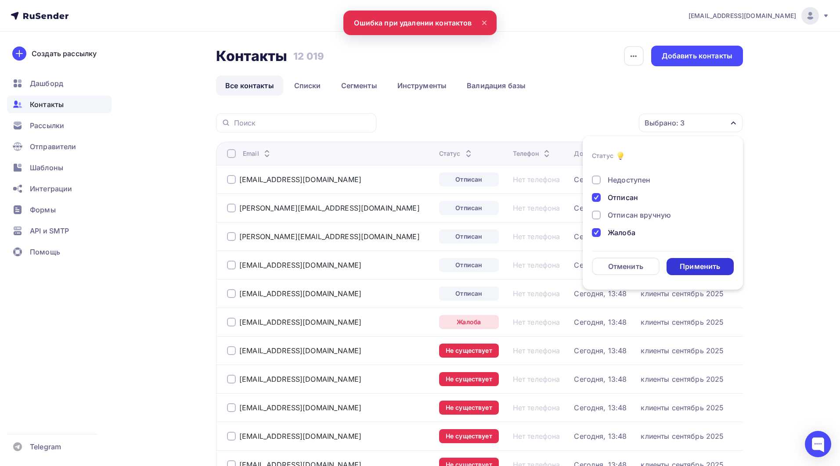
click at [689, 267] on div "Применить" at bounding box center [700, 267] width 40 height 10
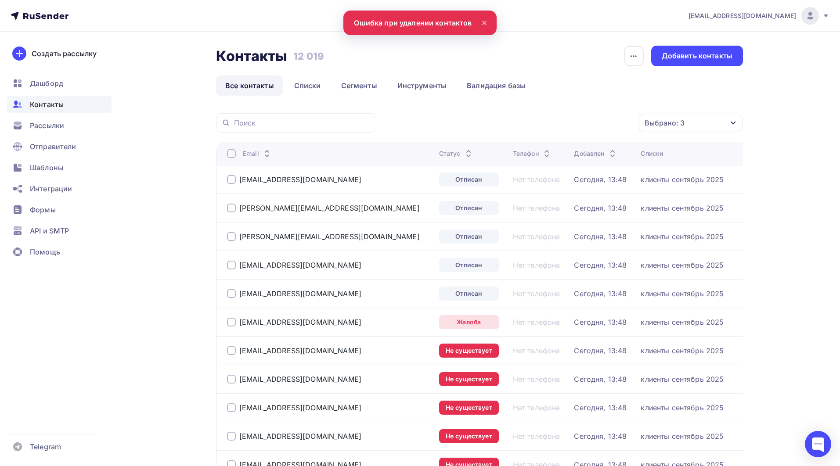
click at [231, 155] on div at bounding box center [231, 153] width 9 height 9
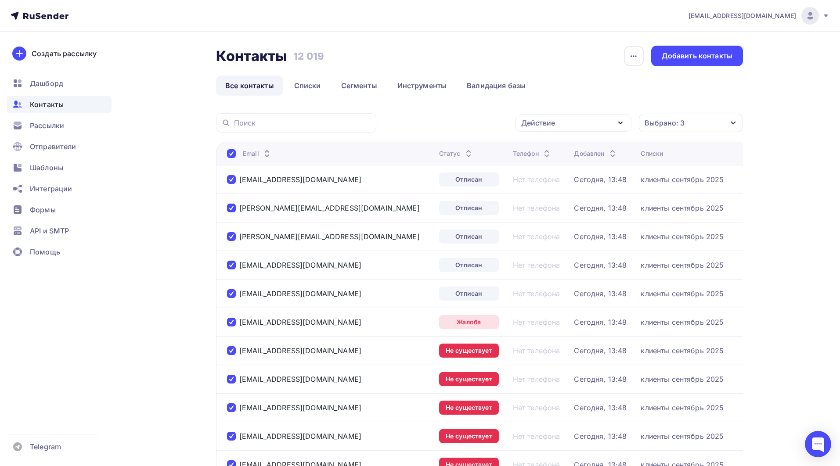
click at [564, 118] on div "Действие" at bounding box center [573, 123] width 116 height 17
click at [547, 186] on div "Удалить" at bounding box center [540, 184] width 29 height 11
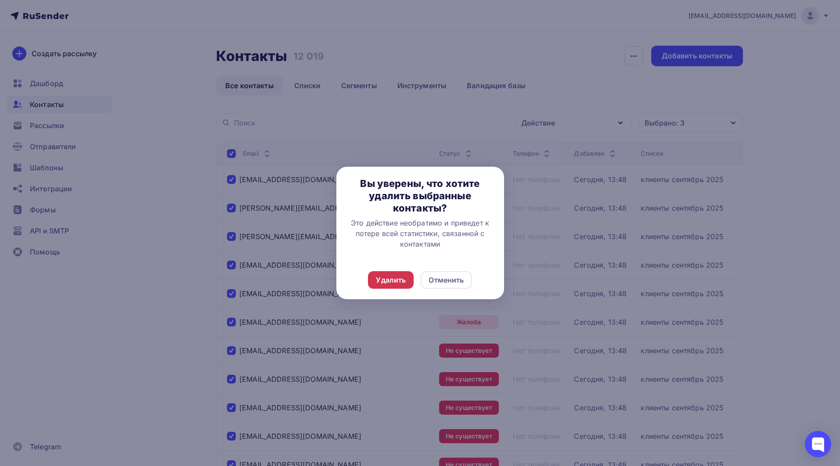
click at [390, 276] on div "Удалить" at bounding box center [391, 280] width 30 height 11
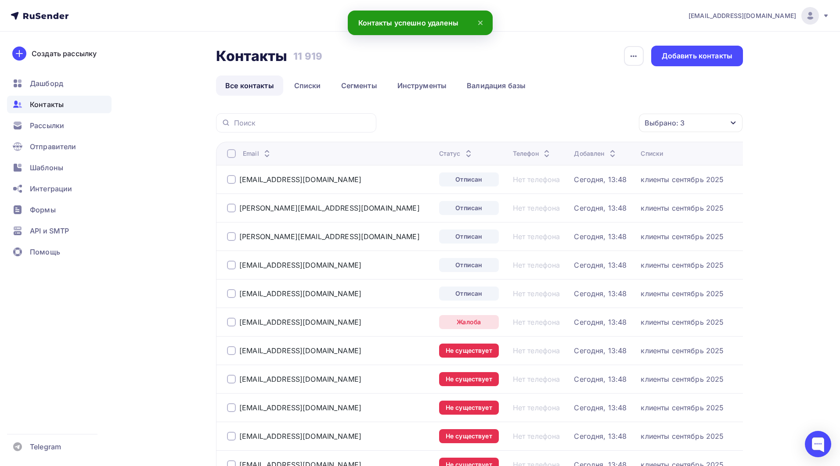
click at [697, 123] on div "Выбрано: 3" at bounding box center [691, 123] width 104 height 18
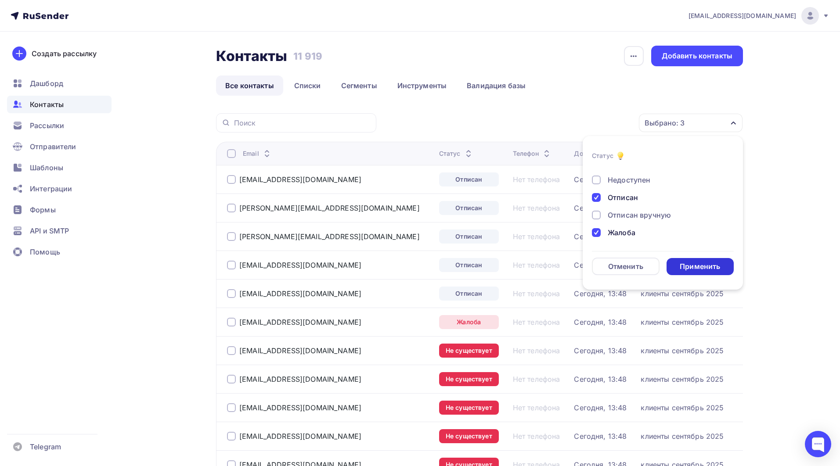
click at [694, 262] on div "Применить" at bounding box center [700, 267] width 40 height 10
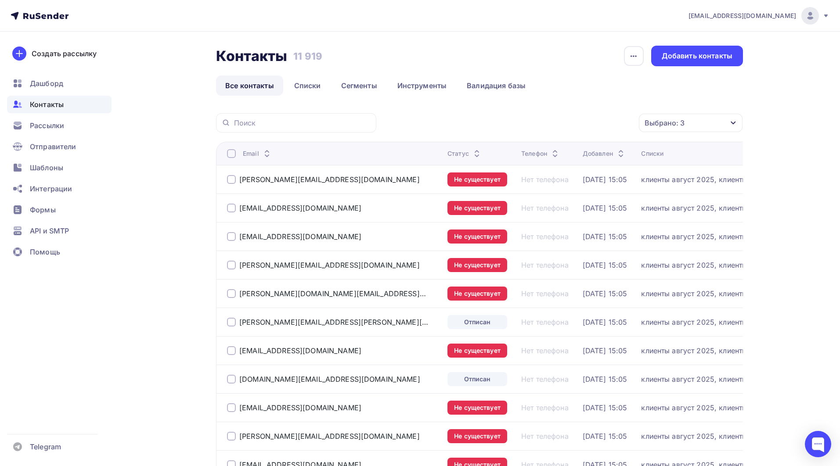
click at [233, 156] on div at bounding box center [231, 153] width 9 height 9
click at [230, 154] on div at bounding box center [231, 153] width 9 height 9
click at [581, 125] on div "Действие" at bounding box center [573, 123] width 116 height 17
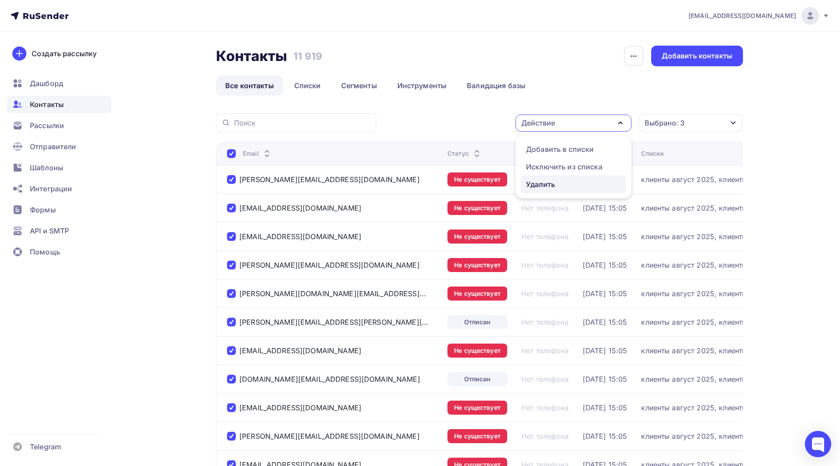
click at [533, 183] on div "Удалить" at bounding box center [540, 184] width 29 height 11
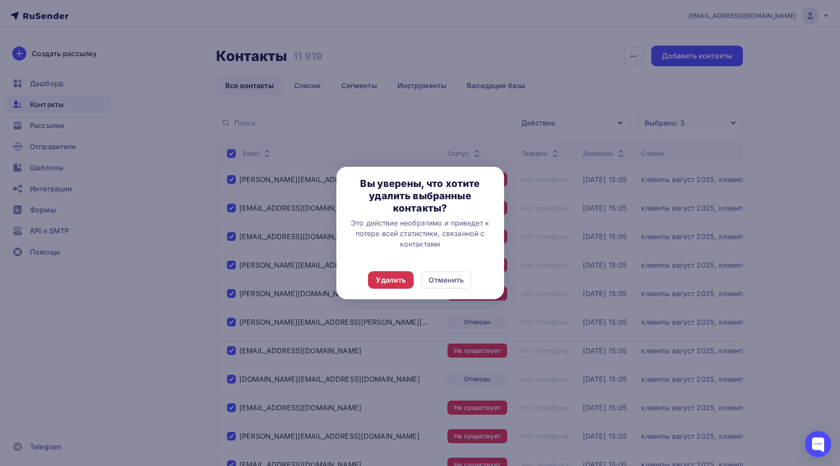
click at [389, 282] on div "Удалить" at bounding box center [391, 280] width 30 height 11
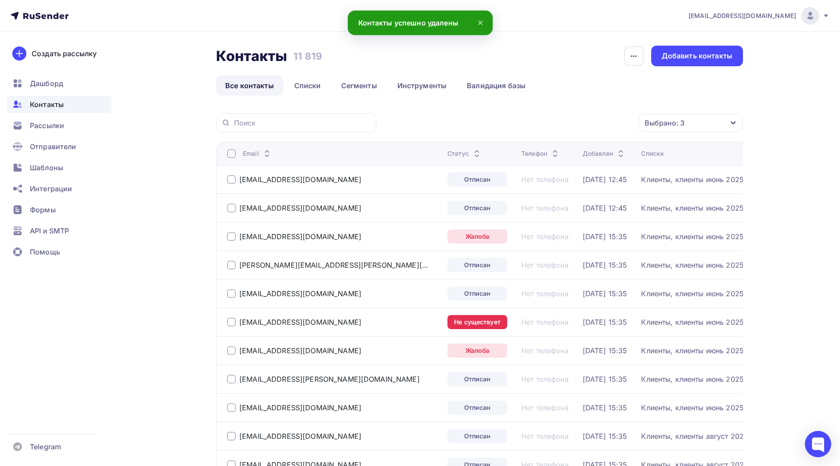
click at [674, 125] on div "Выбрано: 3" at bounding box center [664, 123] width 40 height 11
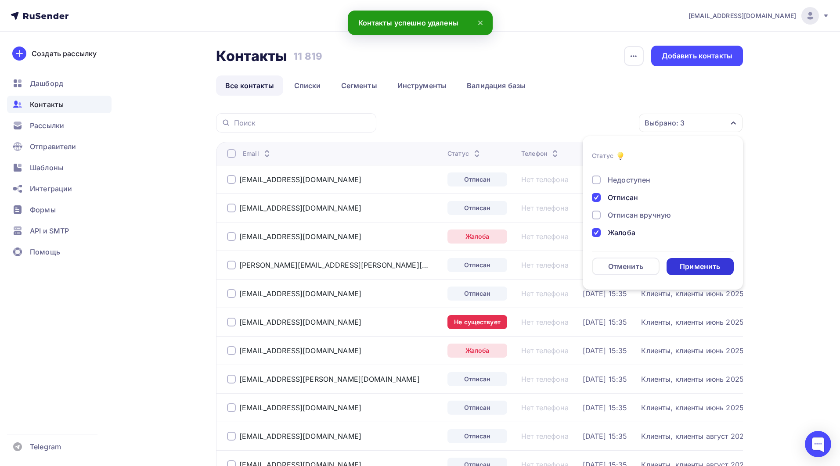
click at [697, 264] on div "Применить" at bounding box center [700, 267] width 40 height 10
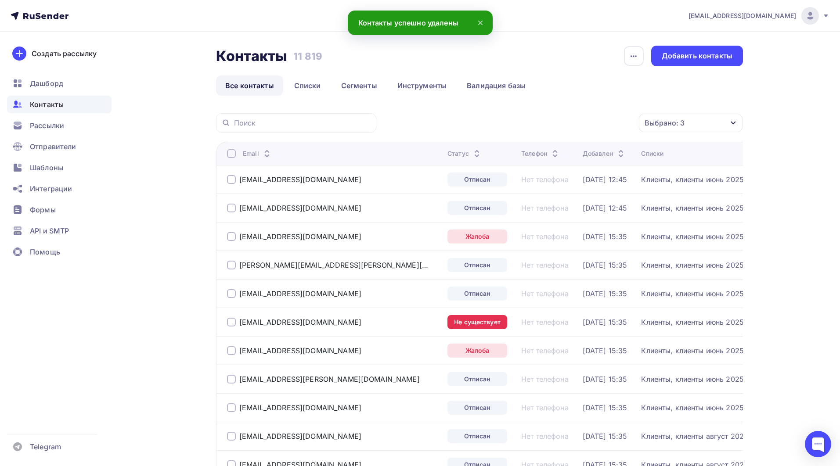
click at [232, 153] on div at bounding box center [231, 153] width 9 height 9
click at [231, 153] on div at bounding box center [231, 153] width 9 height 9
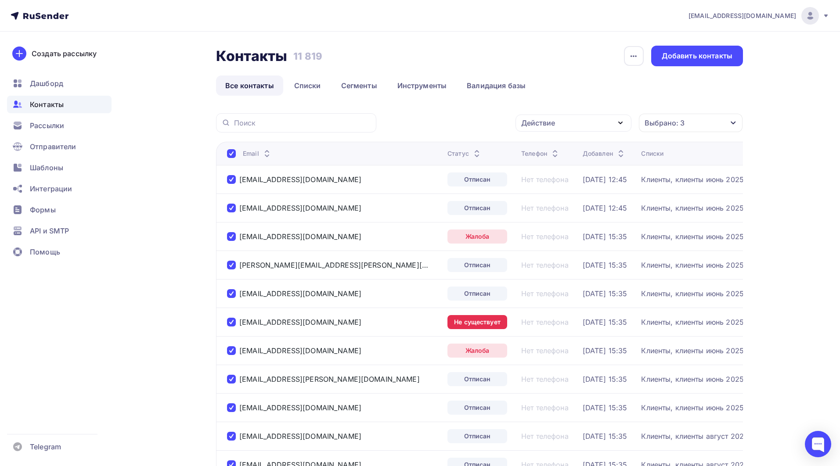
click at [572, 126] on div "Действие" at bounding box center [573, 123] width 116 height 17
click at [537, 183] on div "Удалить" at bounding box center [540, 184] width 29 height 11
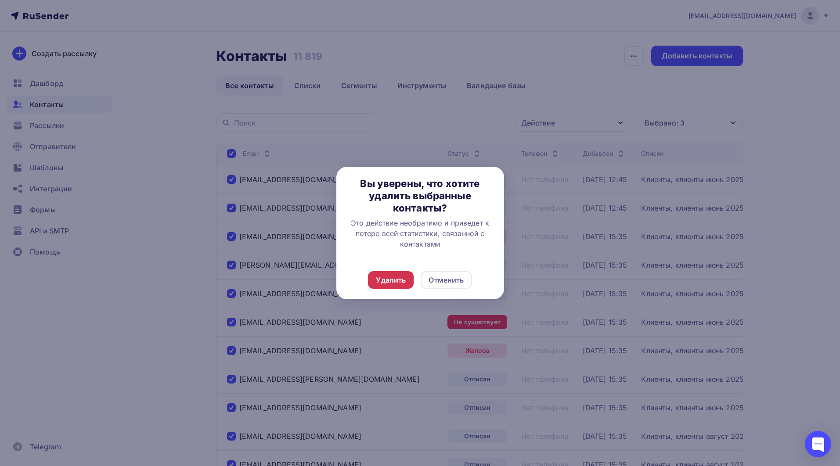
click at [389, 280] on div "Удалить" at bounding box center [391, 280] width 30 height 11
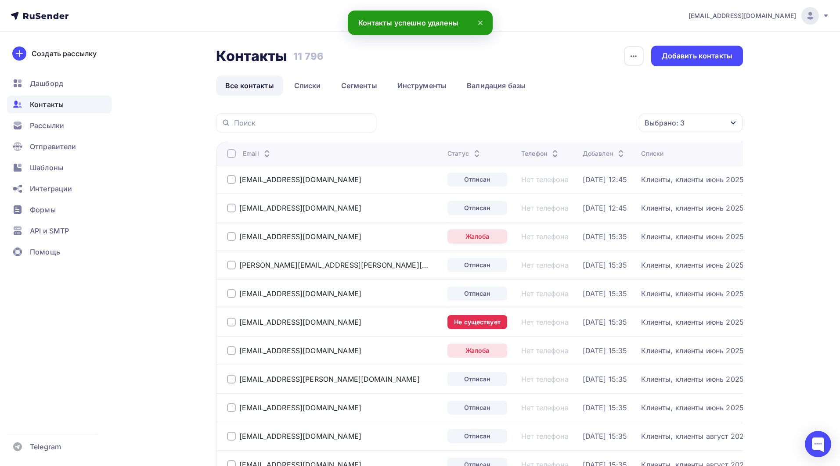
click at [687, 122] on div "Выбрано: 3" at bounding box center [691, 123] width 104 height 18
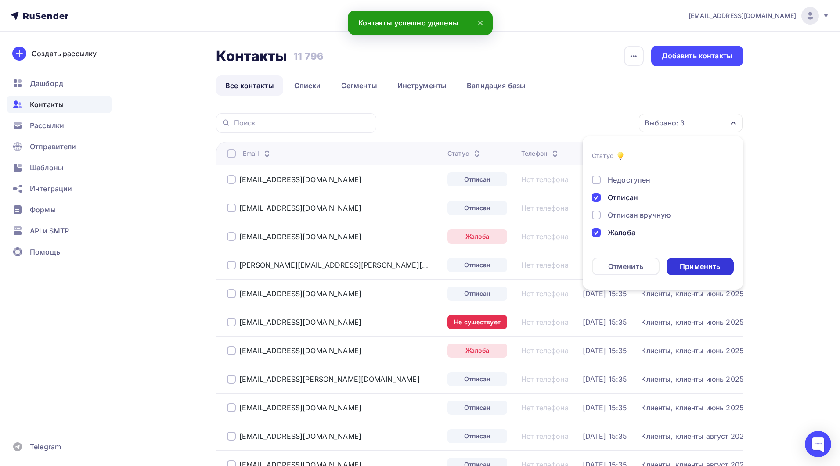
click at [697, 270] on div "Применить" at bounding box center [700, 267] width 40 height 10
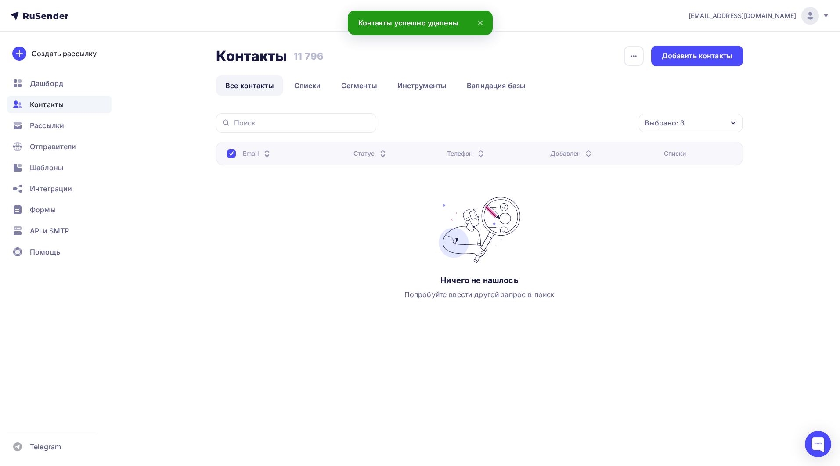
click at [317, 244] on div "Email Статус Телефон Добавлен Списки Ничего не нашлось Попробуйте ввести другой…" at bounding box center [479, 230] width 527 height 176
click at [48, 131] on div "Рассылки" at bounding box center [59, 126] width 104 height 18
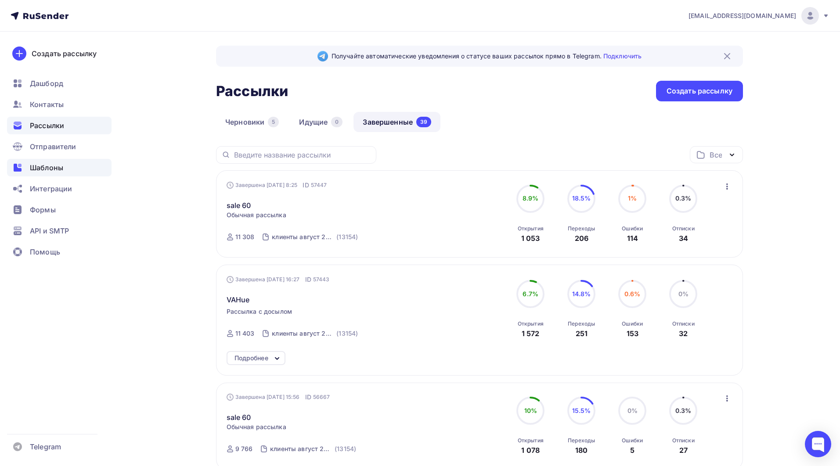
click at [44, 169] on span "Шаблоны" at bounding box center [46, 167] width 33 height 11
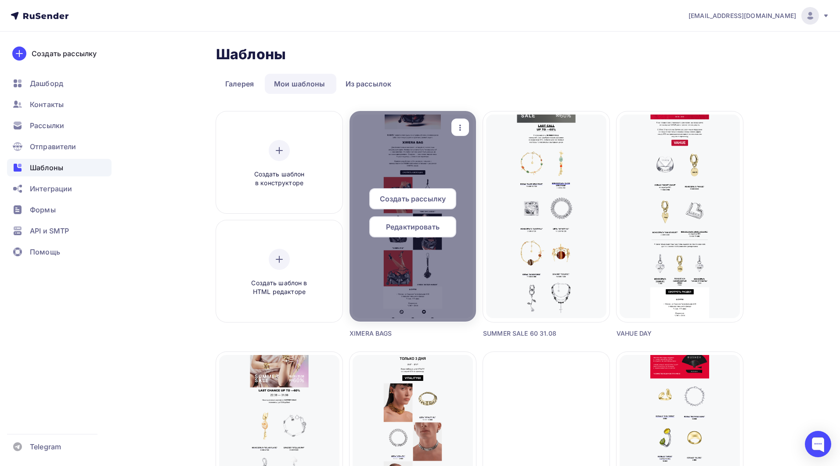
click at [394, 199] on span "Создать рассылку" at bounding box center [413, 199] width 66 height 11
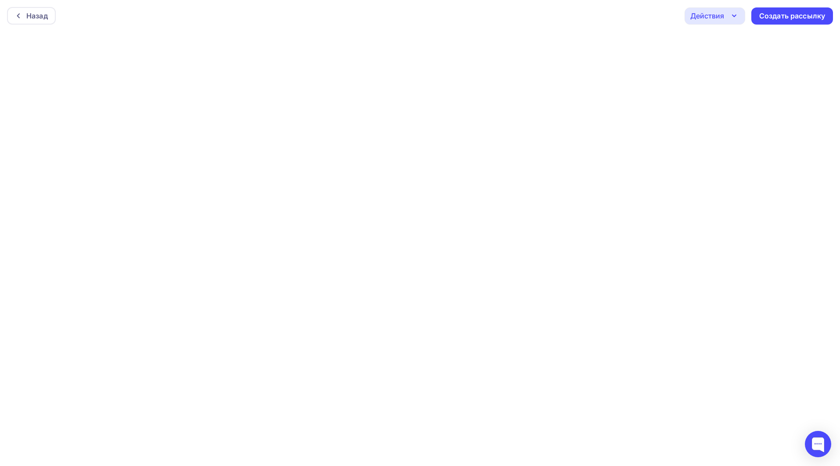
click at [720, 18] on div "Действия" at bounding box center [707, 16] width 34 height 11
click at [730, 44] on div "Отправить тестовое письмо" at bounding box center [762, 42] width 101 height 11
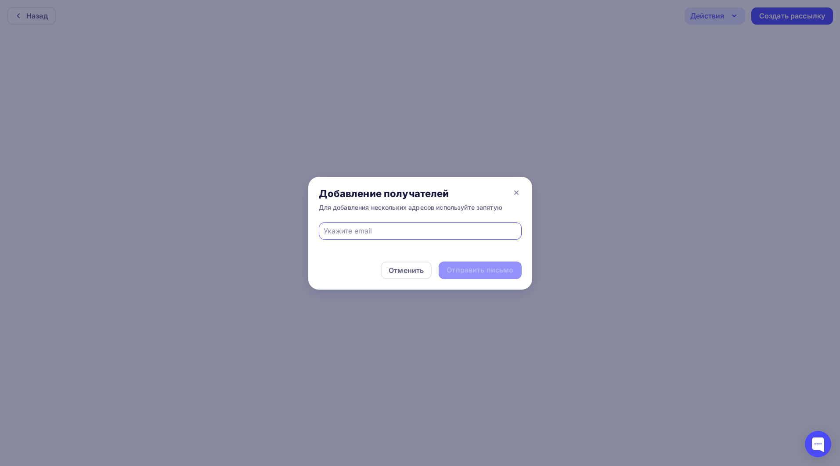
type input "[EMAIL_ADDRESS][DOMAIN_NAME]"
click at [474, 270] on div "Отправить письмо" at bounding box center [479, 270] width 67 height 10
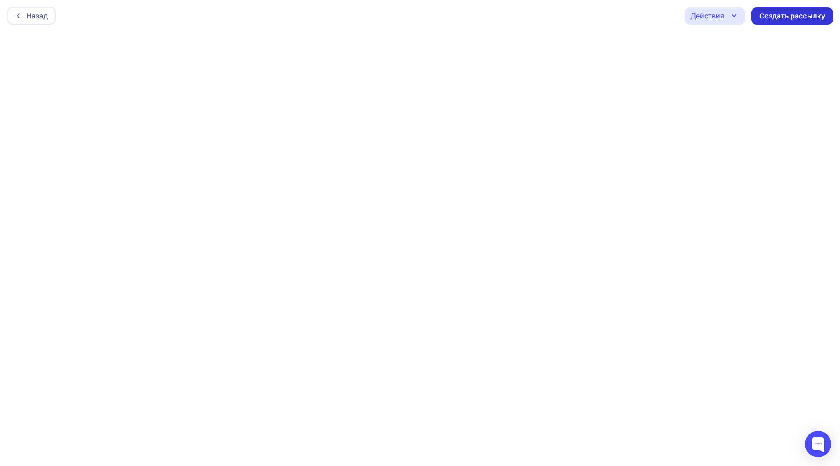
click at [784, 15] on div "Создать рассылку" at bounding box center [792, 16] width 66 height 10
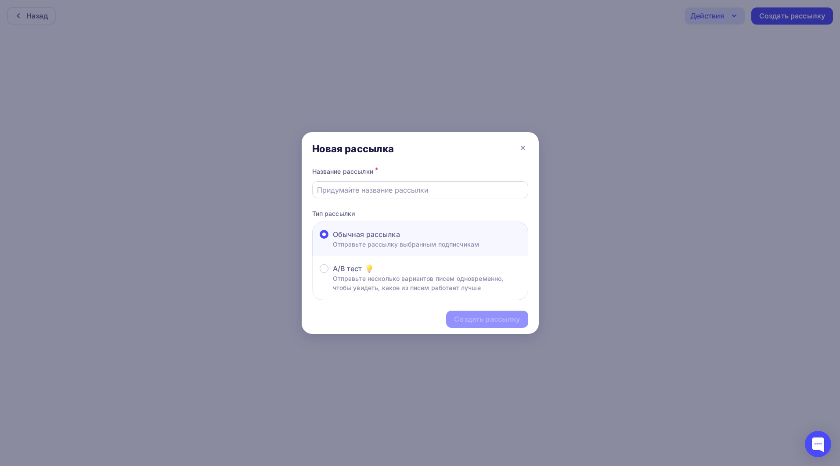
click at [349, 191] on input "text" at bounding box center [420, 190] width 206 height 11
drag, startPoint x: 351, startPoint y: 189, endPoint x: 462, endPoint y: 212, distance: 113.0
click at [462, 212] on p "Тип рассылки" at bounding box center [420, 213] width 216 height 9
click at [340, 189] on input "chimera" at bounding box center [420, 190] width 206 height 11
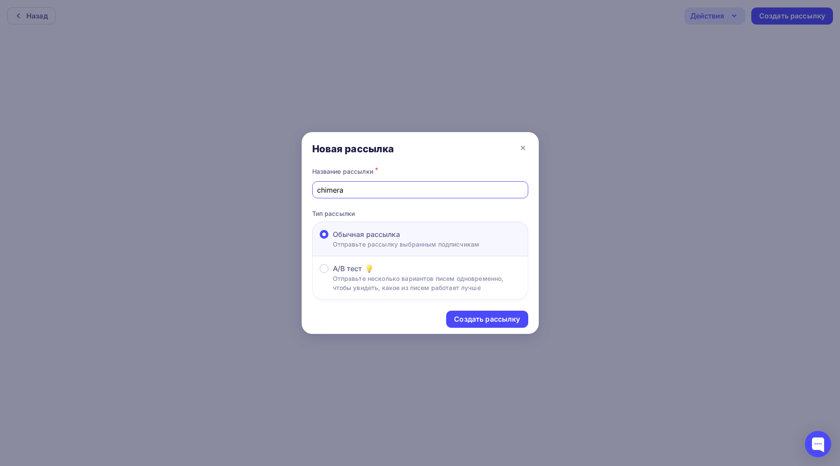
click at [340, 189] on input "chimera" at bounding box center [420, 190] width 206 height 11
type input "ximera"
click at [471, 320] on div "Создать рассылку" at bounding box center [487, 319] width 66 height 10
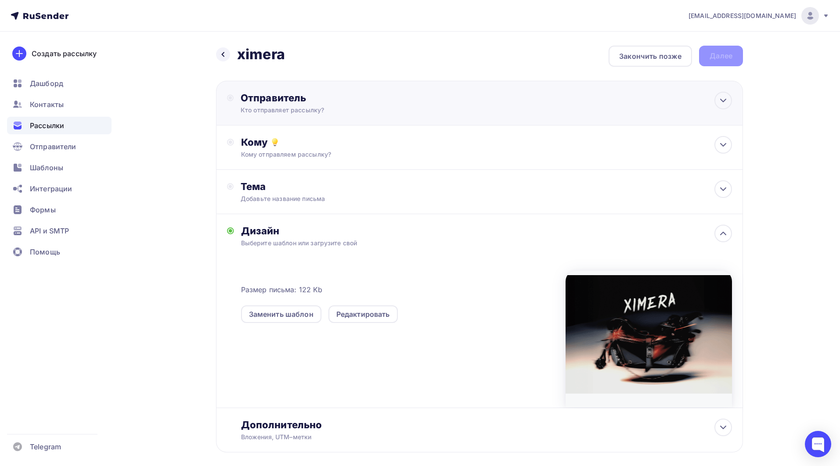
click at [316, 107] on div "Кто отправляет рассылку?" at bounding box center [326, 110] width 171 height 9
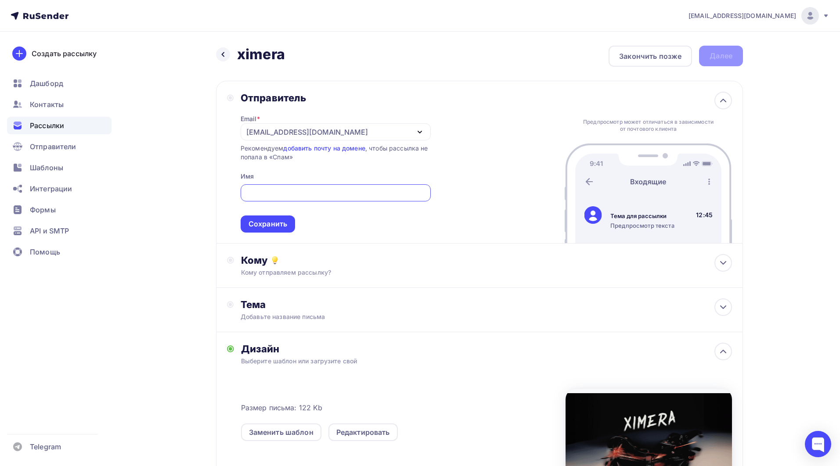
click at [259, 134] on div "[EMAIL_ADDRESS][DOMAIN_NAME]" at bounding box center [307, 132] width 122 height 11
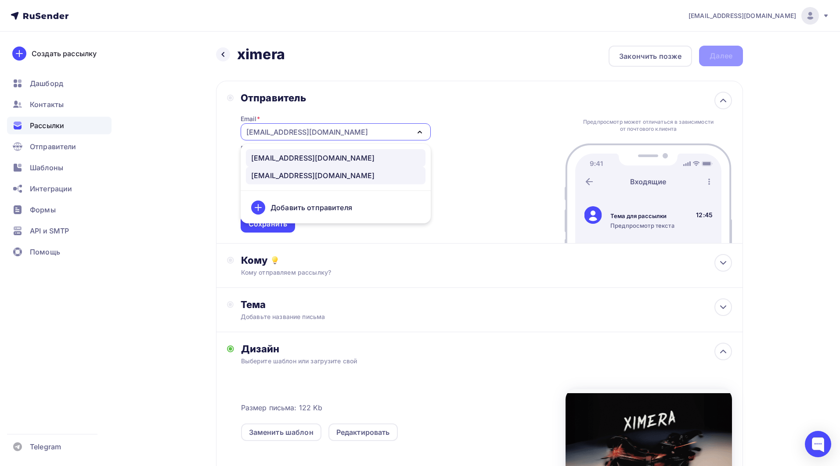
click at [274, 160] on div "[EMAIL_ADDRESS][DOMAIN_NAME]" at bounding box center [312, 158] width 123 height 11
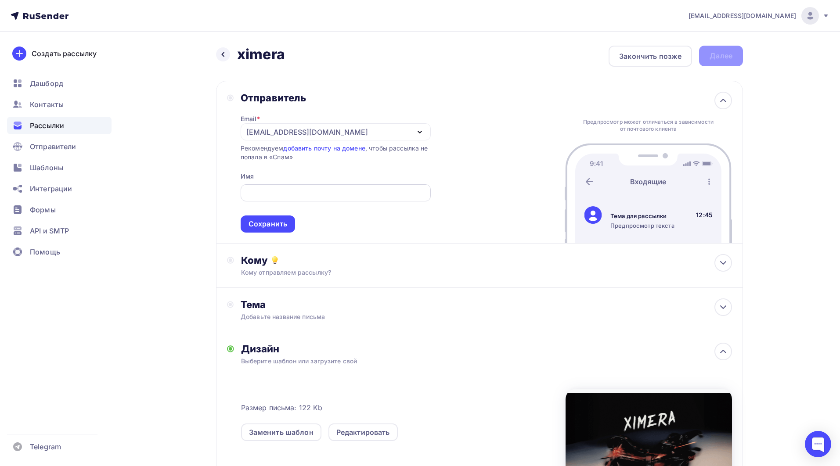
click at [266, 190] on input "text" at bounding box center [335, 193] width 180 height 11
type input "RUSHEV"
click at [273, 224] on div "Сохранить" at bounding box center [267, 224] width 39 height 10
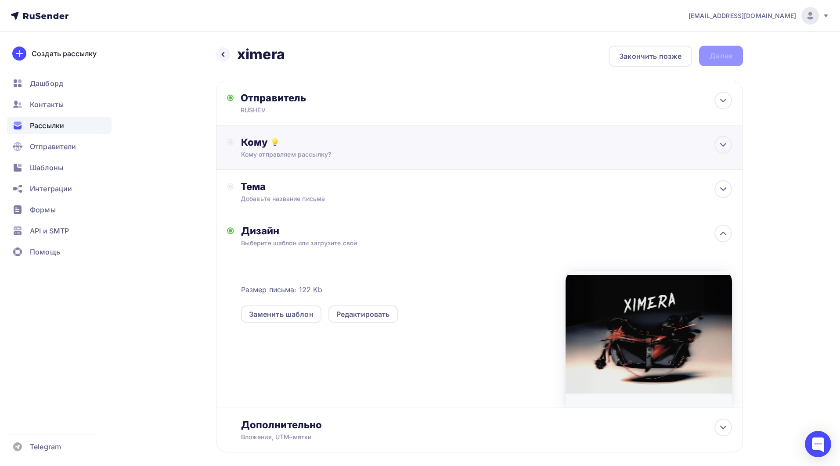
click at [313, 151] on div "Кому отправляем рассылку?" at bounding box center [462, 154] width 442 height 9
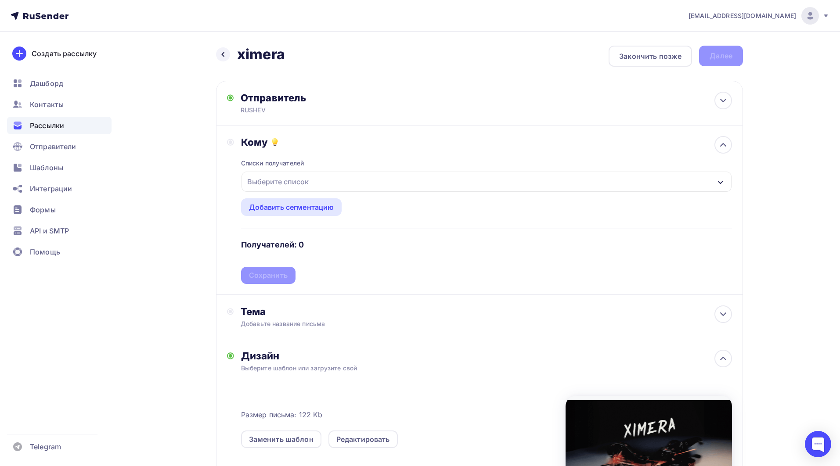
click at [305, 181] on div "Выберите список" at bounding box center [278, 182] width 68 height 16
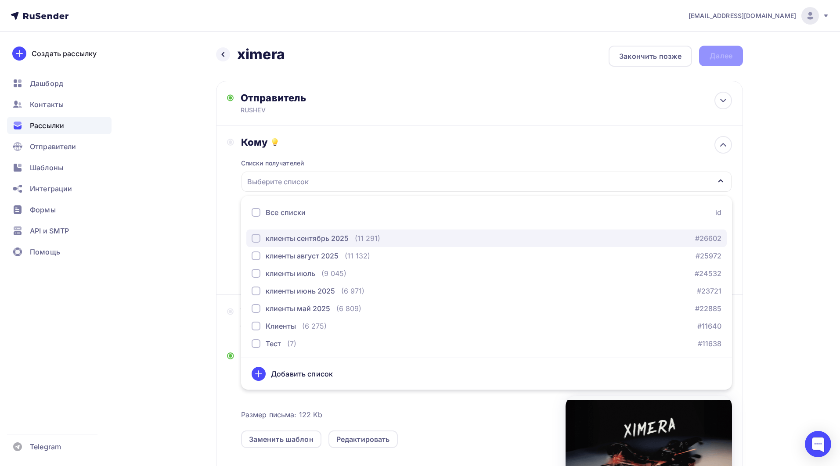
click at [253, 240] on div "button" at bounding box center [256, 238] width 9 height 9
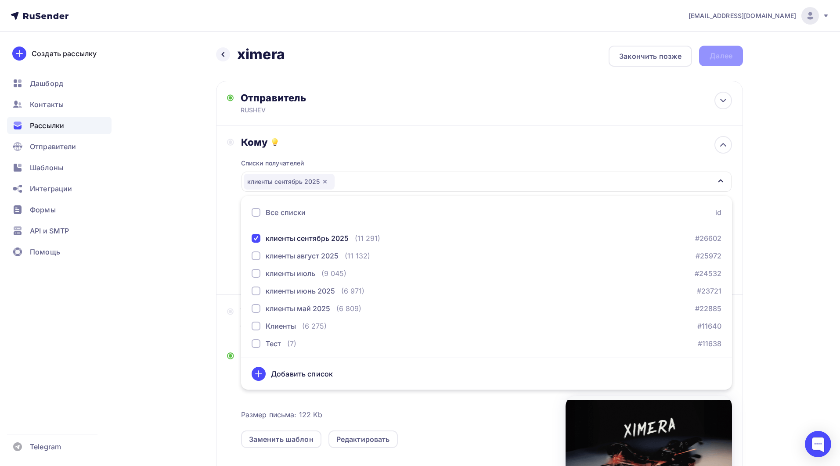
click at [230, 239] on div "Кому Списки получателей клиенты сентябрь 2025 Все списки id клиенты сентябрь 20…" at bounding box center [479, 210] width 505 height 148
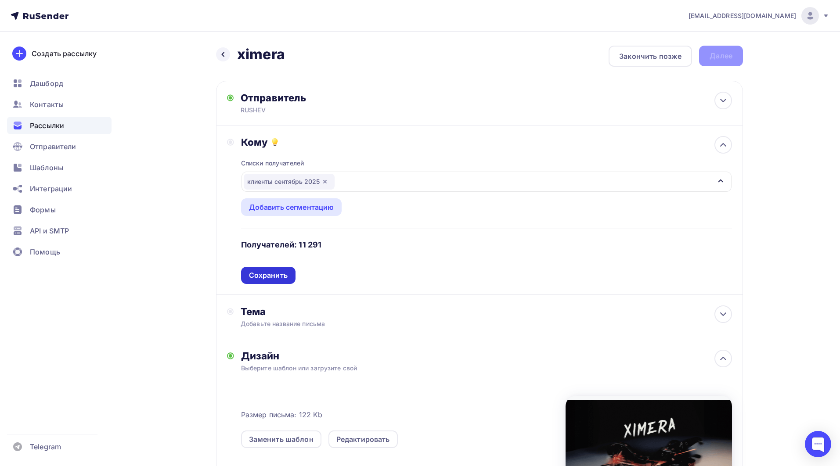
click at [268, 280] on div "Сохранить" at bounding box center [268, 275] width 39 height 10
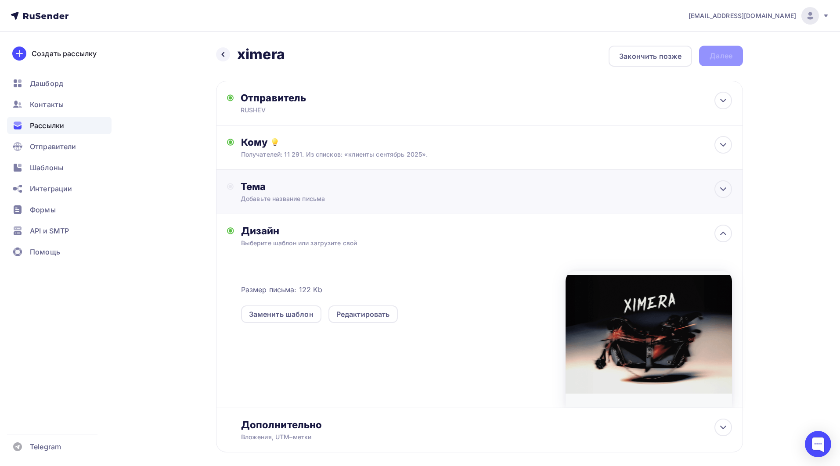
click at [336, 190] on div "Тема" at bounding box center [327, 186] width 173 height 12
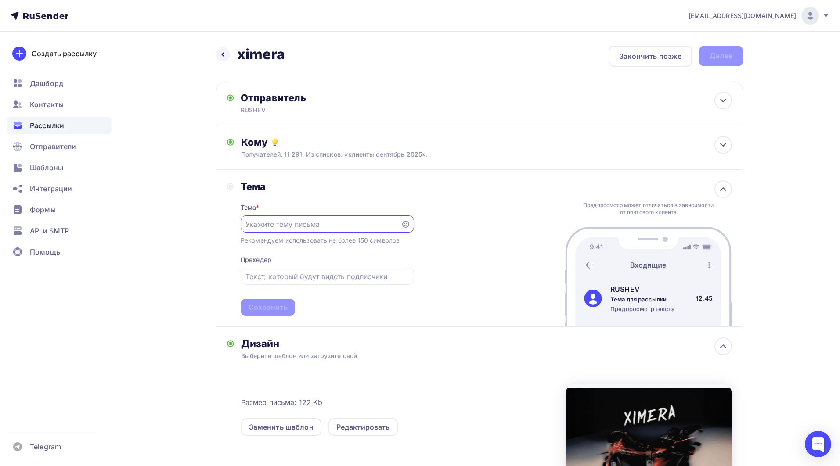
paste input "NEW DROP"
type input "NEW DROP"
click at [263, 278] on input "text" at bounding box center [326, 276] width 163 height 11
paste input "Новые сумки уже в продаже"
type input "Новые сумки уже в продаже"
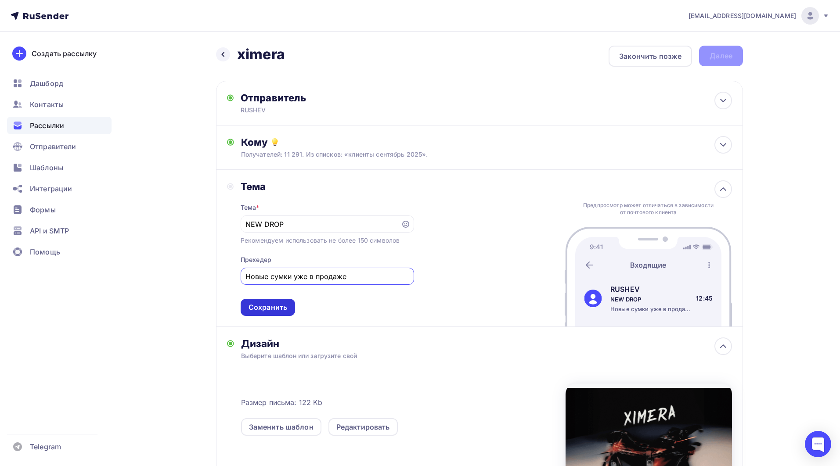
click at [270, 308] on div "Сохранить" at bounding box center [267, 307] width 39 height 10
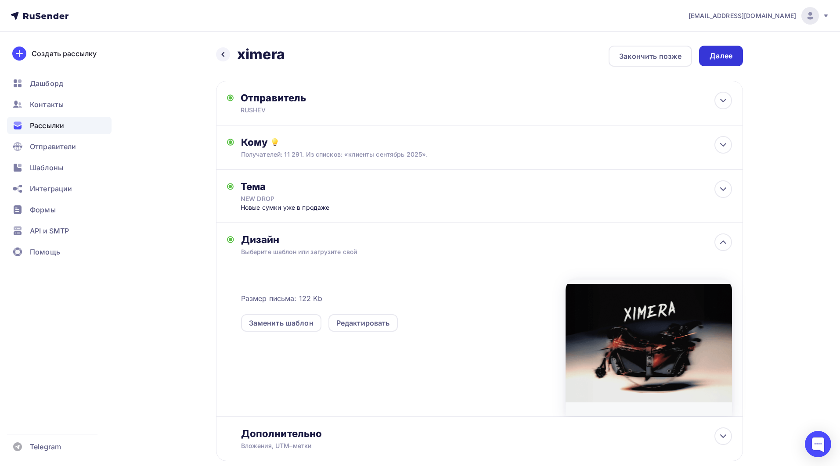
click at [719, 54] on div "Далее" at bounding box center [720, 56] width 23 height 10
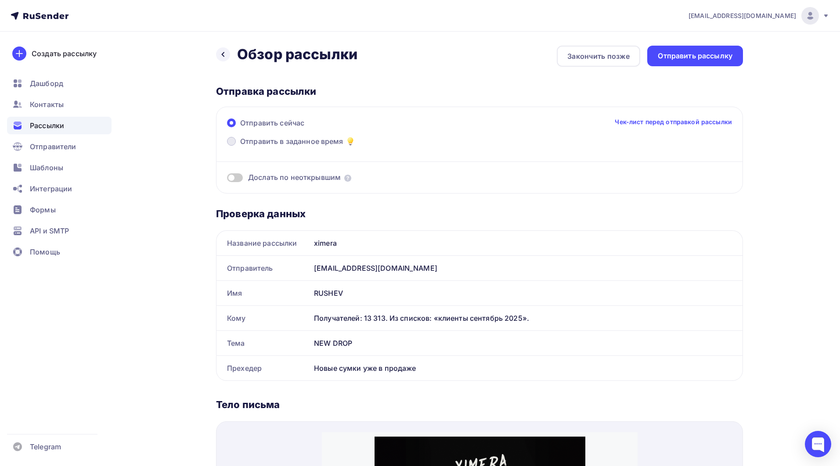
click at [232, 142] on span at bounding box center [231, 141] width 9 height 9
click at [240, 147] on input "Отправить в заданное время" at bounding box center [240, 147] width 0 height 0
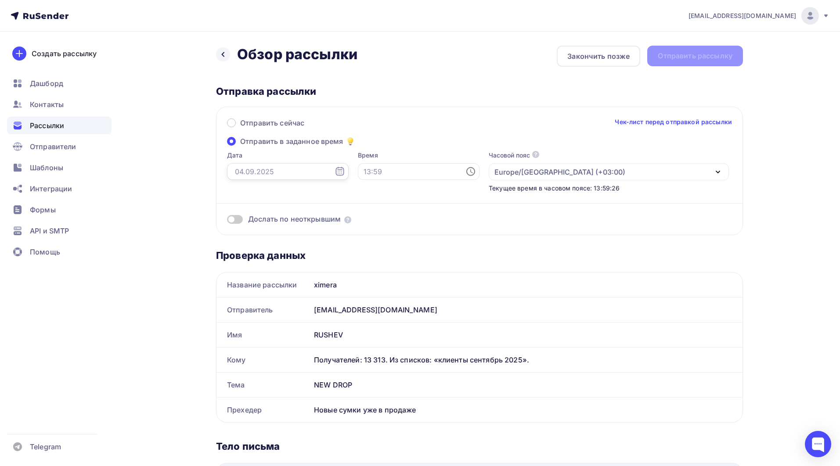
click at [327, 173] on input "text" at bounding box center [288, 171] width 122 height 17
click at [282, 233] on div "4" at bounding box center [282, 234] width 14 height 8
type input "[DATE]"
click at [395, 166] on input "text" at bounding box center [419, 171] width 122 height 17
click at [381, 196] on li "14" at bounding box center [376, 199] width 39 height 14
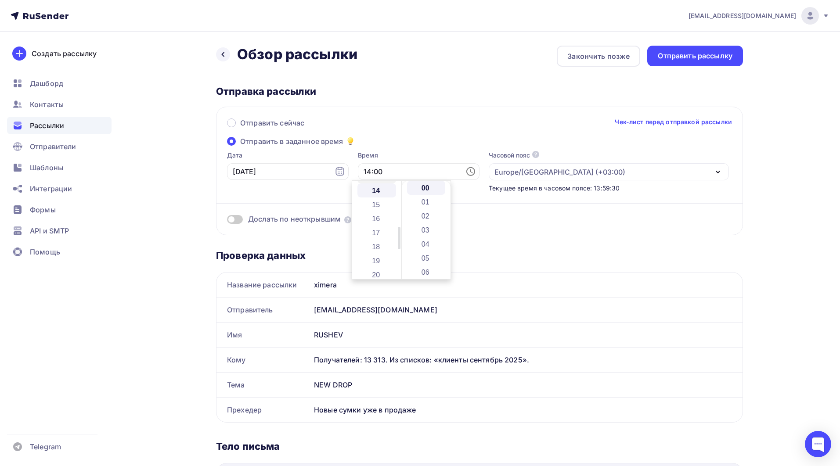
scroll to position [197, 0]
click at [425, 270] on li "10" at bounding box center [426, 270] width 39 height 14
type input "14:10"
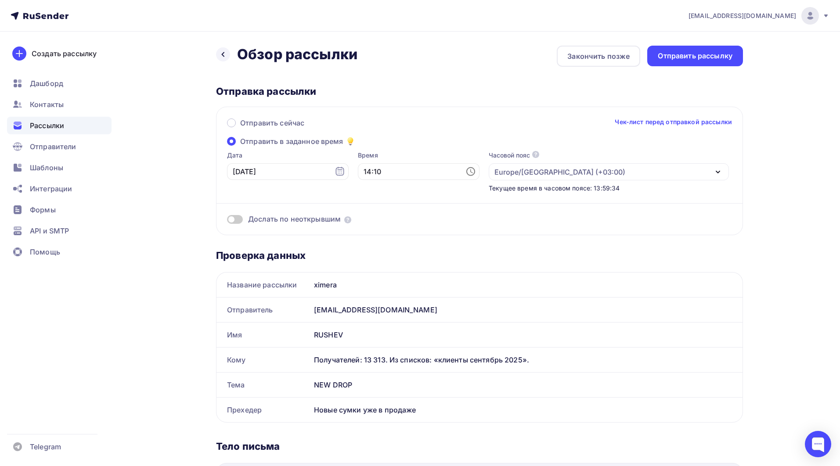
click at [237, 220] on span at bounding box center [235, 219] width 16 height 9
click at [227, 221] on input "checkbox" at bounding box center [227, 221] width 0 height 0
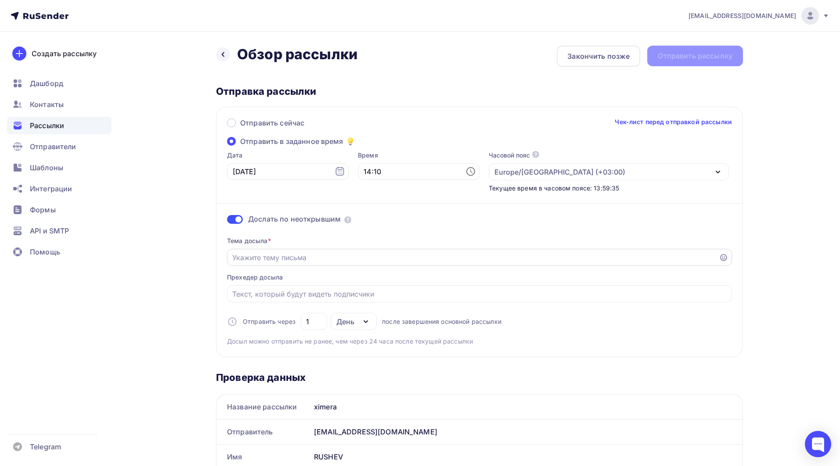
click at [260, 260] on input "Отправить в заданное время" at bounding box center [473, 257] width 482 height 11
paste input "Новые сумки уже в продаже"
click at [254, 299] on input "Отправить в заданное время" at bounding box center [479, 294] width 495 height 11
drag, startPoint x: 278, startPoint y: 258, endPoint x: 197, endPoint y: 258, distance: 81.2
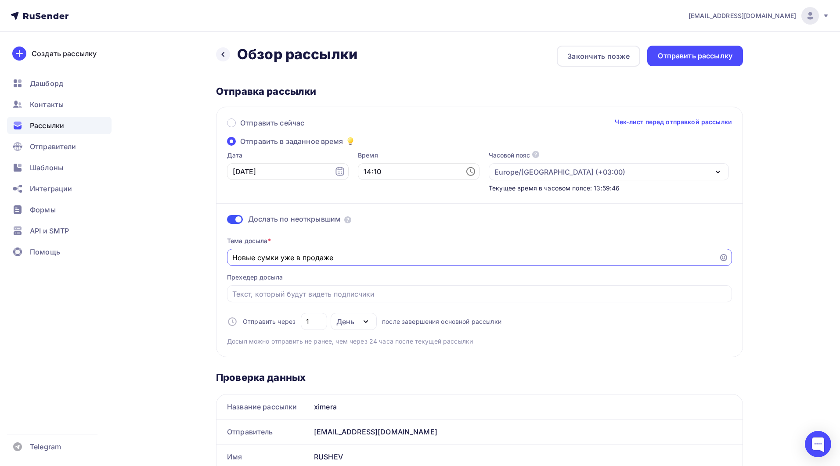
click at [353, 259] on input "XIMERA BAGS уже в продаже" at bounding box center [473, 257] width 482 height 11
click at [723, 258] on icon at bounding box center [723, 257] width 7 height 7
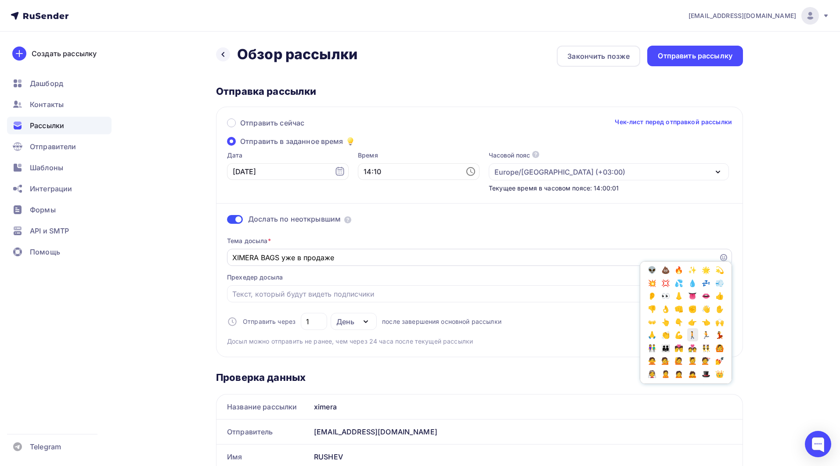
scroll to position [238, 0]
click at [679, 273] on span "🔥" at bounding box center [678, 271] width 11 height 13
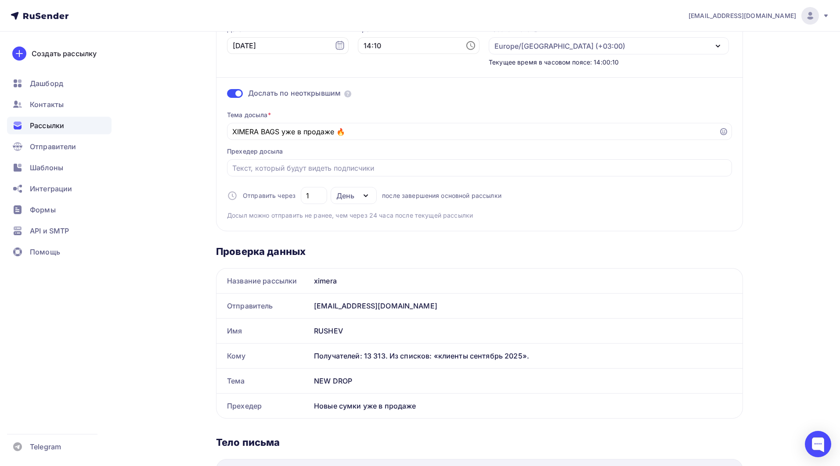
scroll to position [117, 0]
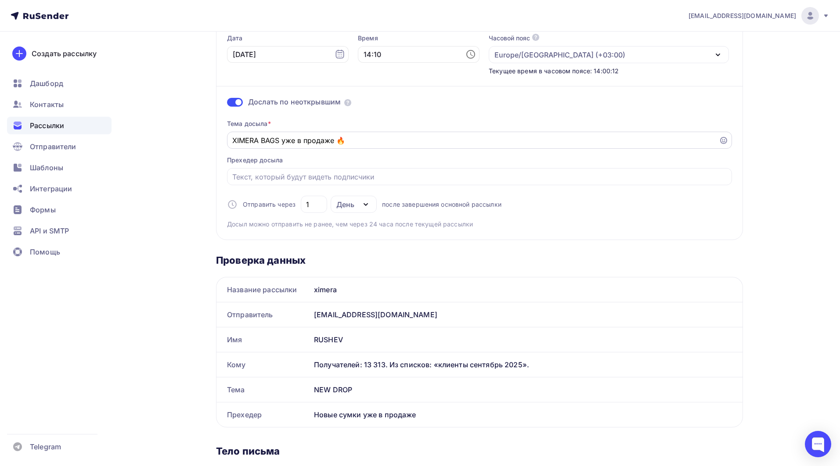
click at [290, 141] on input "XIMERA BAGS уже в продаже 🔥" at bounding box center [473, 140] width 482 height 11
type input "XIMERA BAGS в продаже 🔥"
click at [310, 178] on input "Отправить в заданное время" at bounding box center [479, 177] width 495 height 11
click at [316, 206] on input "1" at bounding box center [314, 204] width 16 height 11
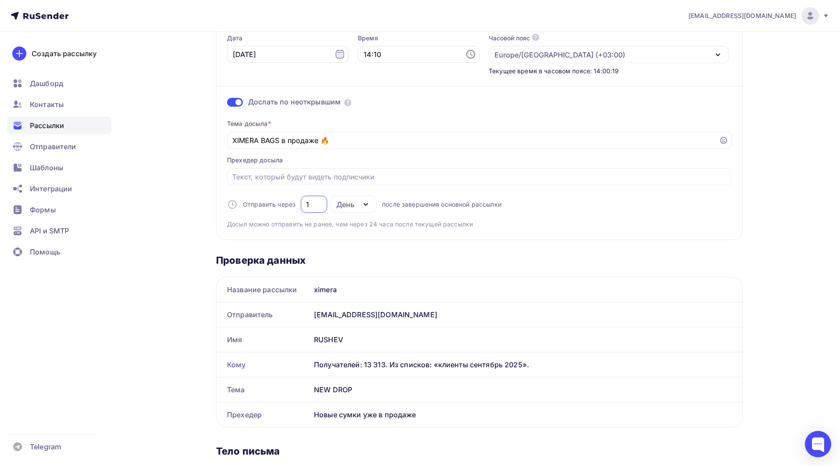
click at [316, 206] on input "1" at bounding box center [314, 204] width 16 height 11
type input "2"
click at [423, 219] on div "Тема досыла * XIMERA BAGS в продаже 🔥 Прехедер досыла Отправить через 2 День Де…" at bounding box center [479, 170] width 505 height 116
click at [313, 176] on input "Отправить в заданное время" at bounding box center [479, 177] width 495 height 11
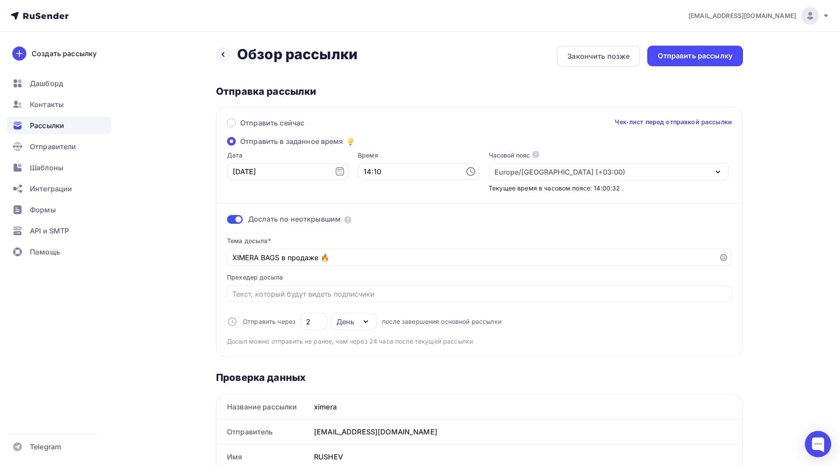
scroll to position [0, 0]
click at [692, 57] on div "Отправить рассылку" at bounding box center [695, 56] width 75 height 10
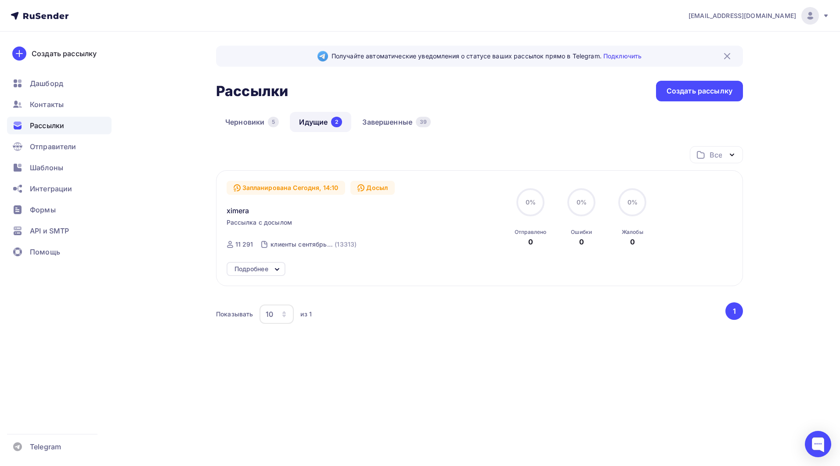
click at [129, 176] on div "Получайте автоматические уведомления о статусе ваших рассылок прямо в Telegram.…" at bounding box center [420, 223] width 720 height 382
